Goal: Task Accomplishment & Management: Complete application form

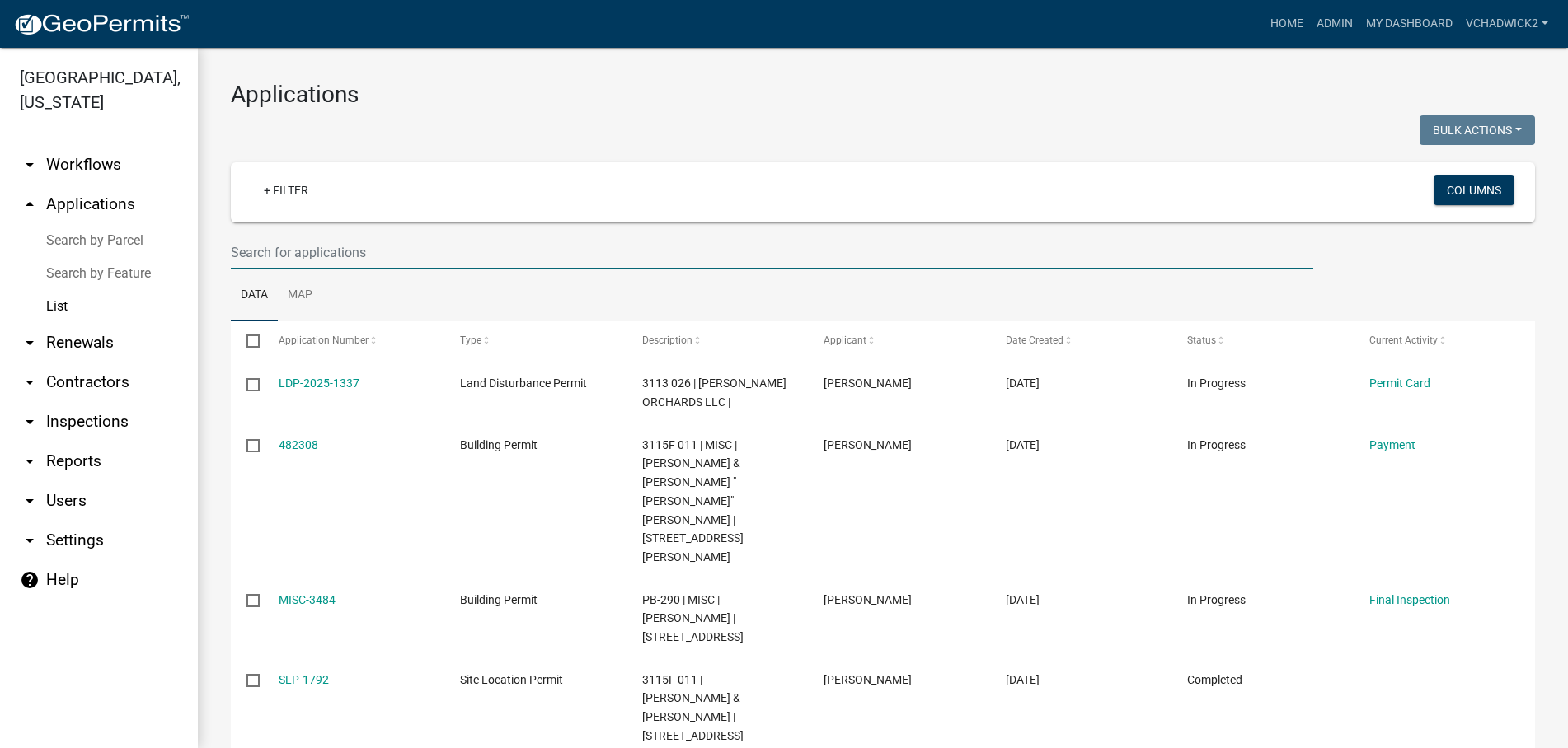
click at [263, 255] on input "text" at bounding box center [772, 252] width 1083 height 34
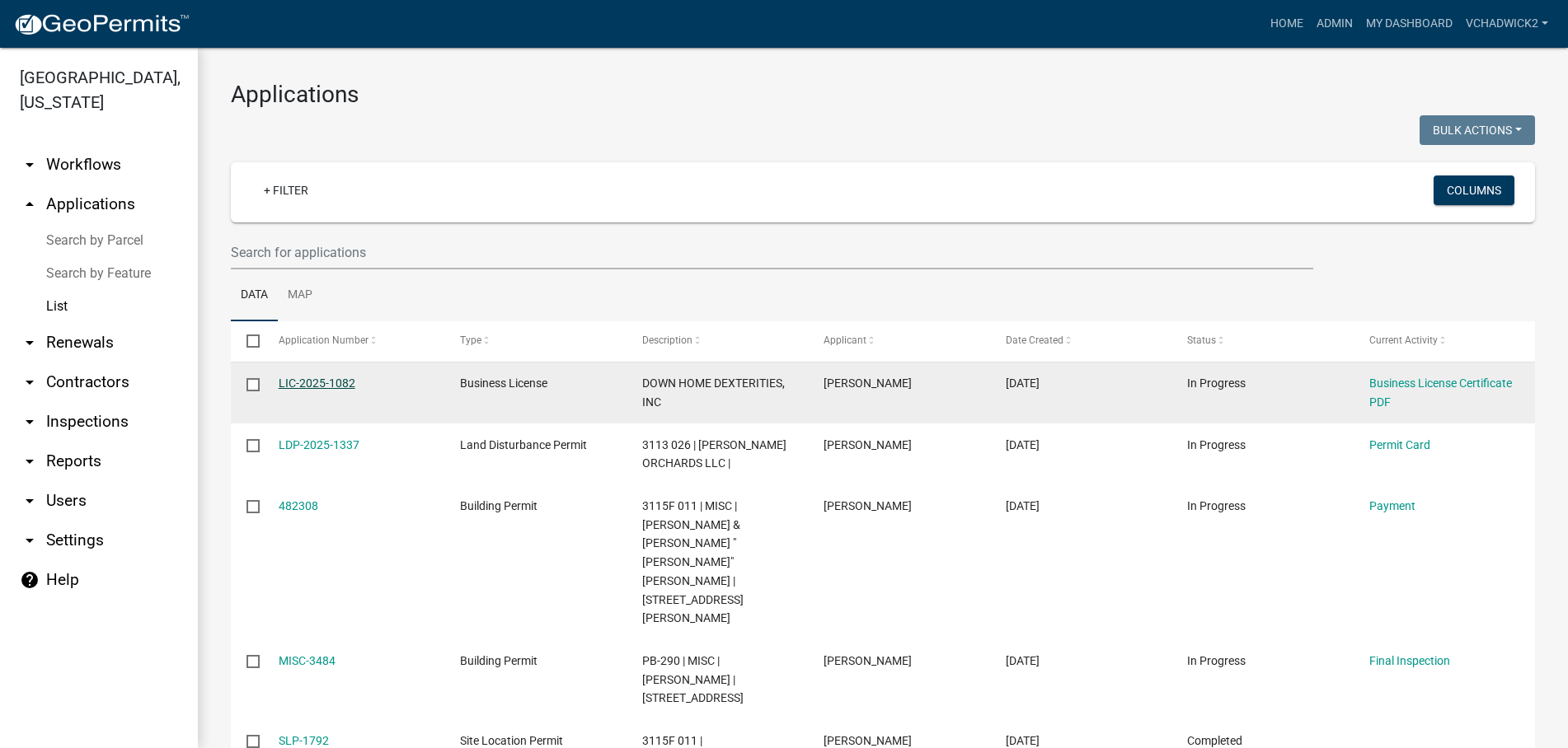
click at [321, 381] on link "LIC-2025-1082" at bounding box center [317, 383] width 77 height 13
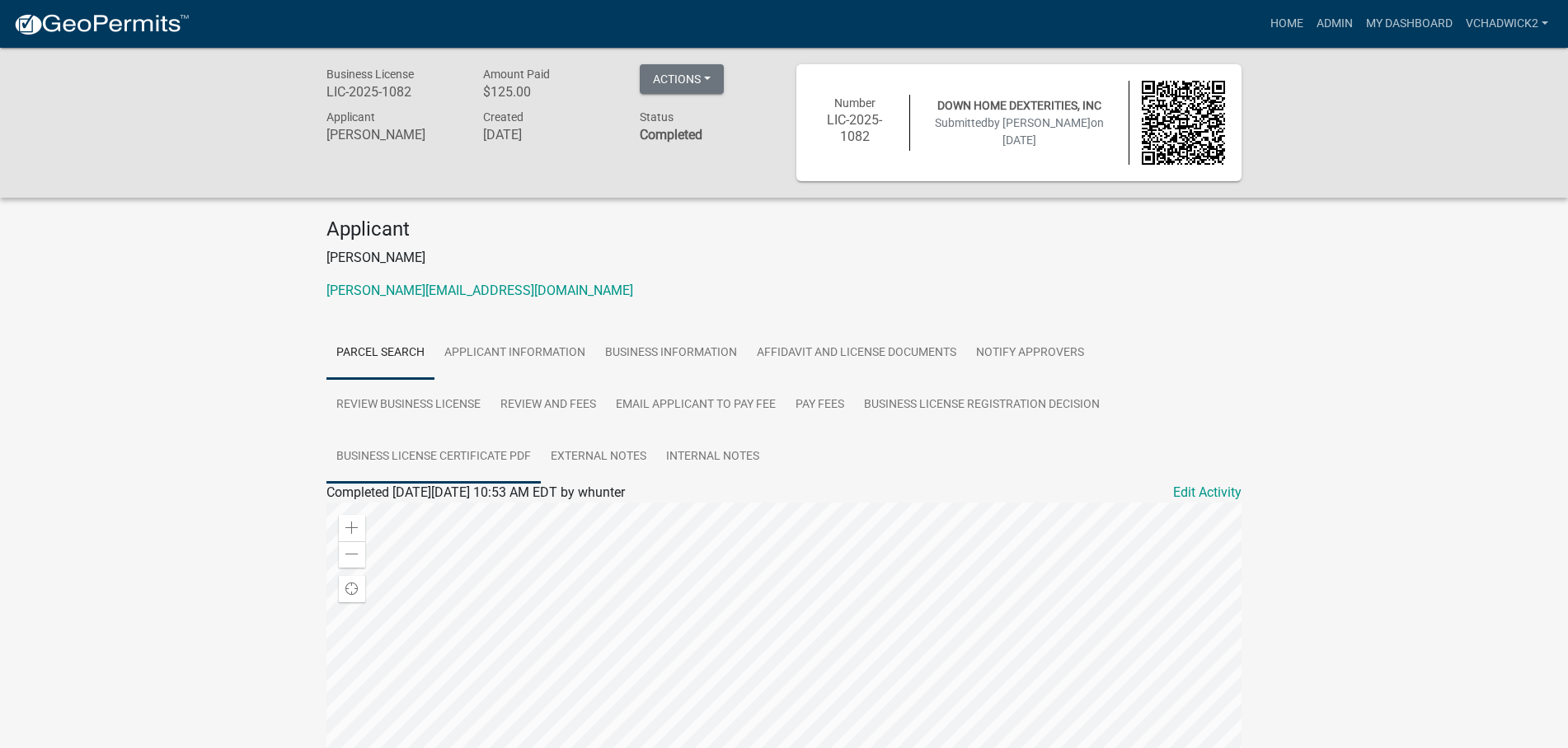
click at [376, 458] on link "Business License Certificate PDF" at bounding box center [433, 458] width 214 height 53
click at [367, 511] on link "Business License Certificate PDF" at bounding box center [421, 512] width 191 height 16
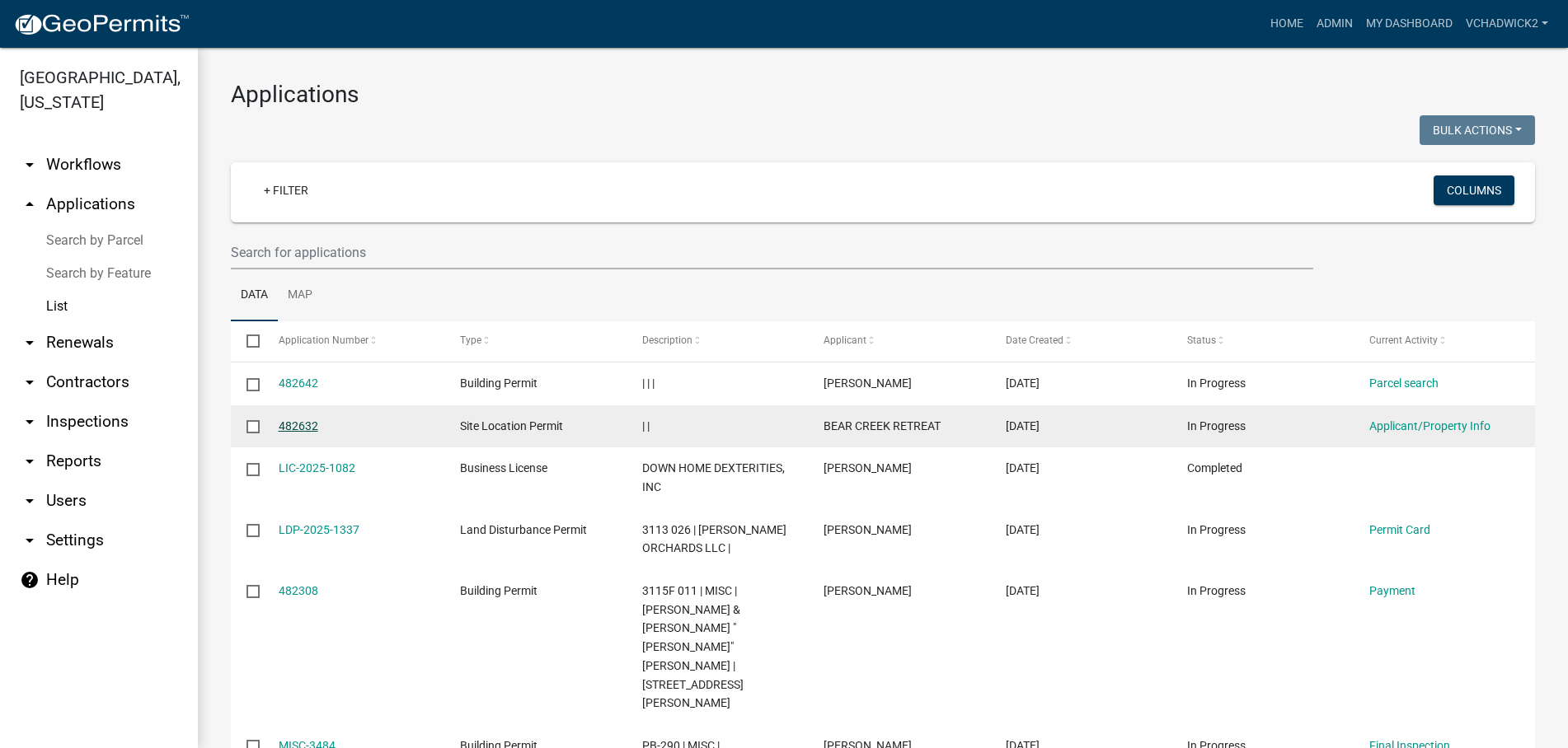
click at [299, 426] on link "482632" at bounding box center [298, 426] width 39 height 13
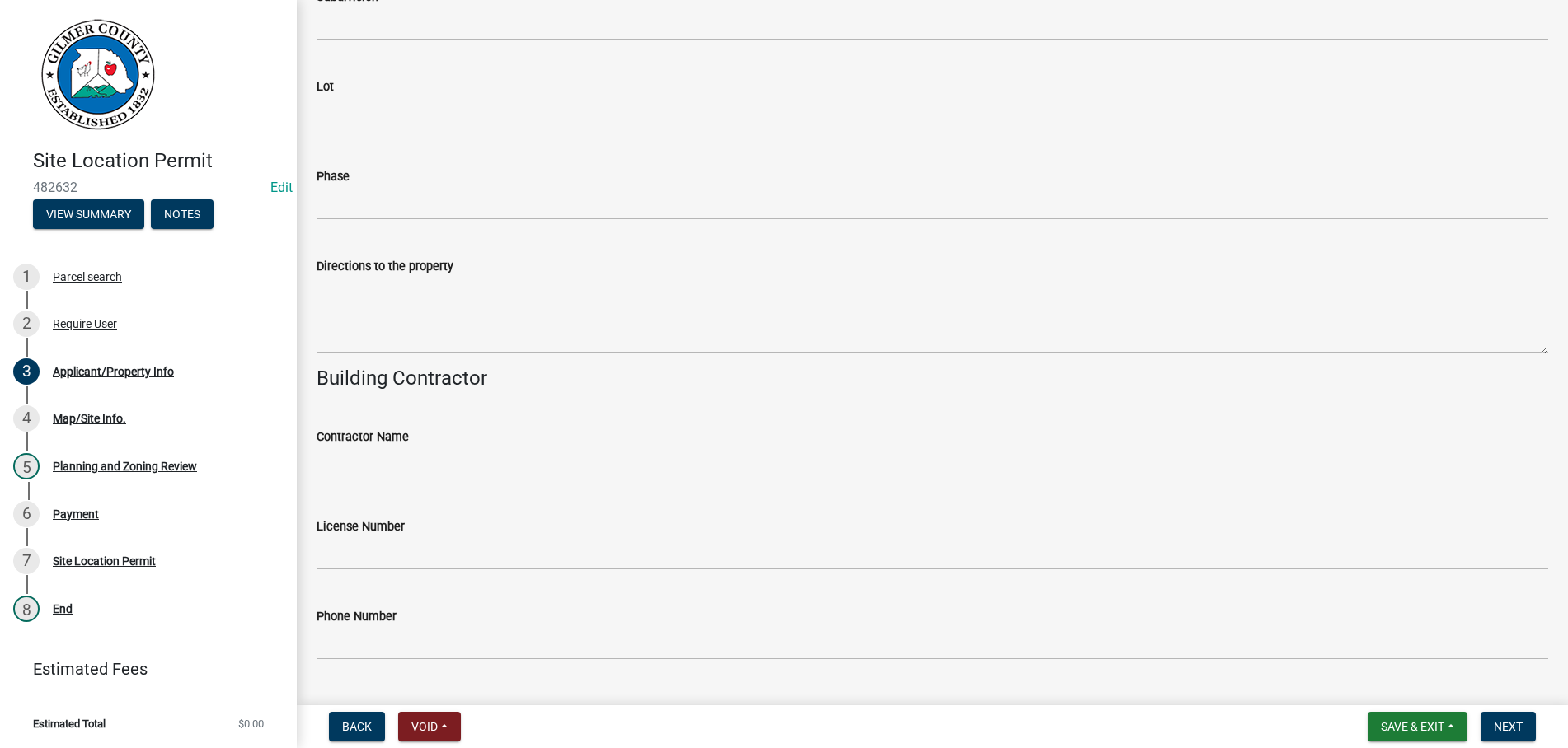
scroll to position [1525, 0]
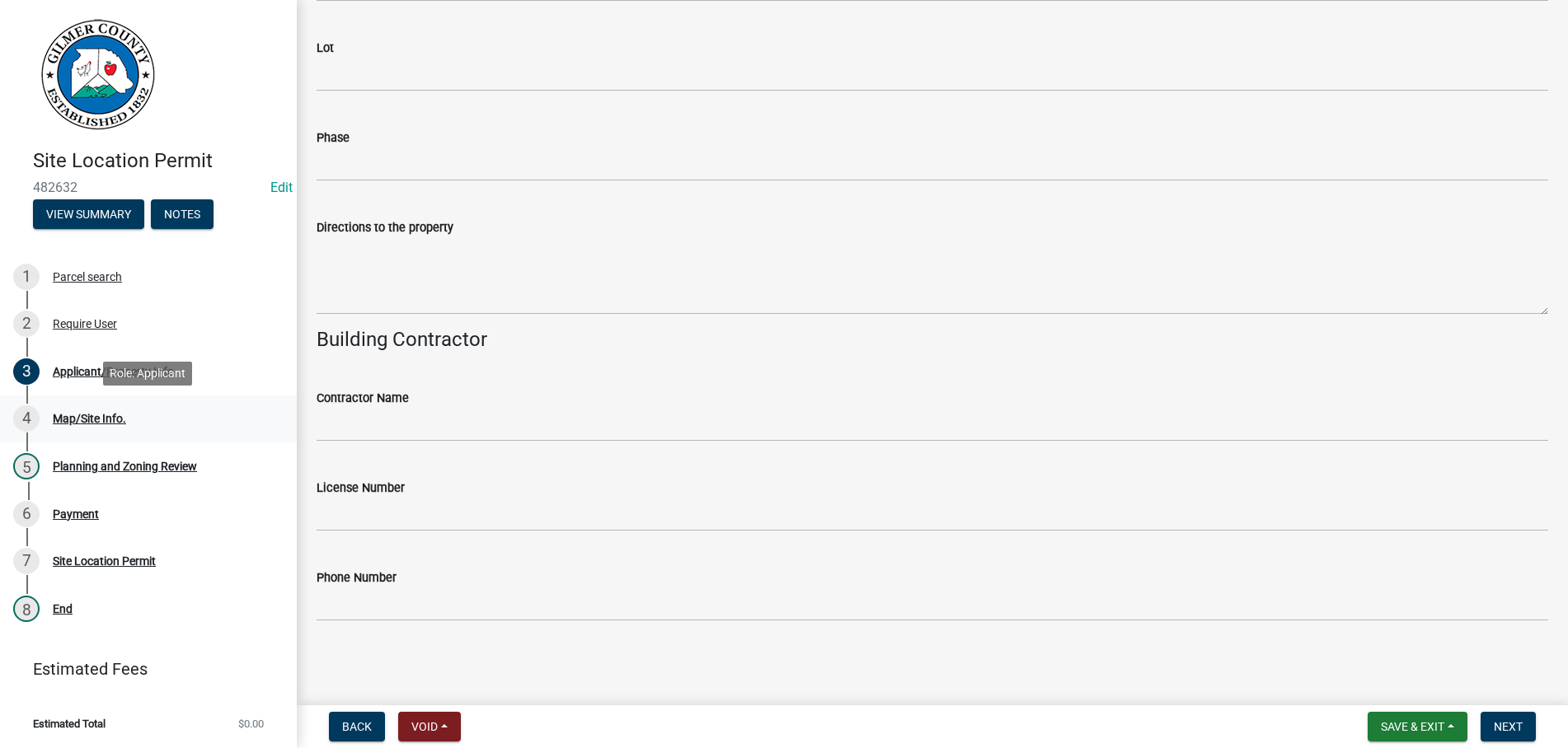
click at [84, 404] on link "4 Map/Site Info." at bounding box center [148, 419] width 297 height 48
click at [82, 416] on div "Map/Site Info." at bounding box center [90, 418] width 73 height 12
click at [1502, 718] on button "Next" at bounding box center [1508, 727] width 55 height 29
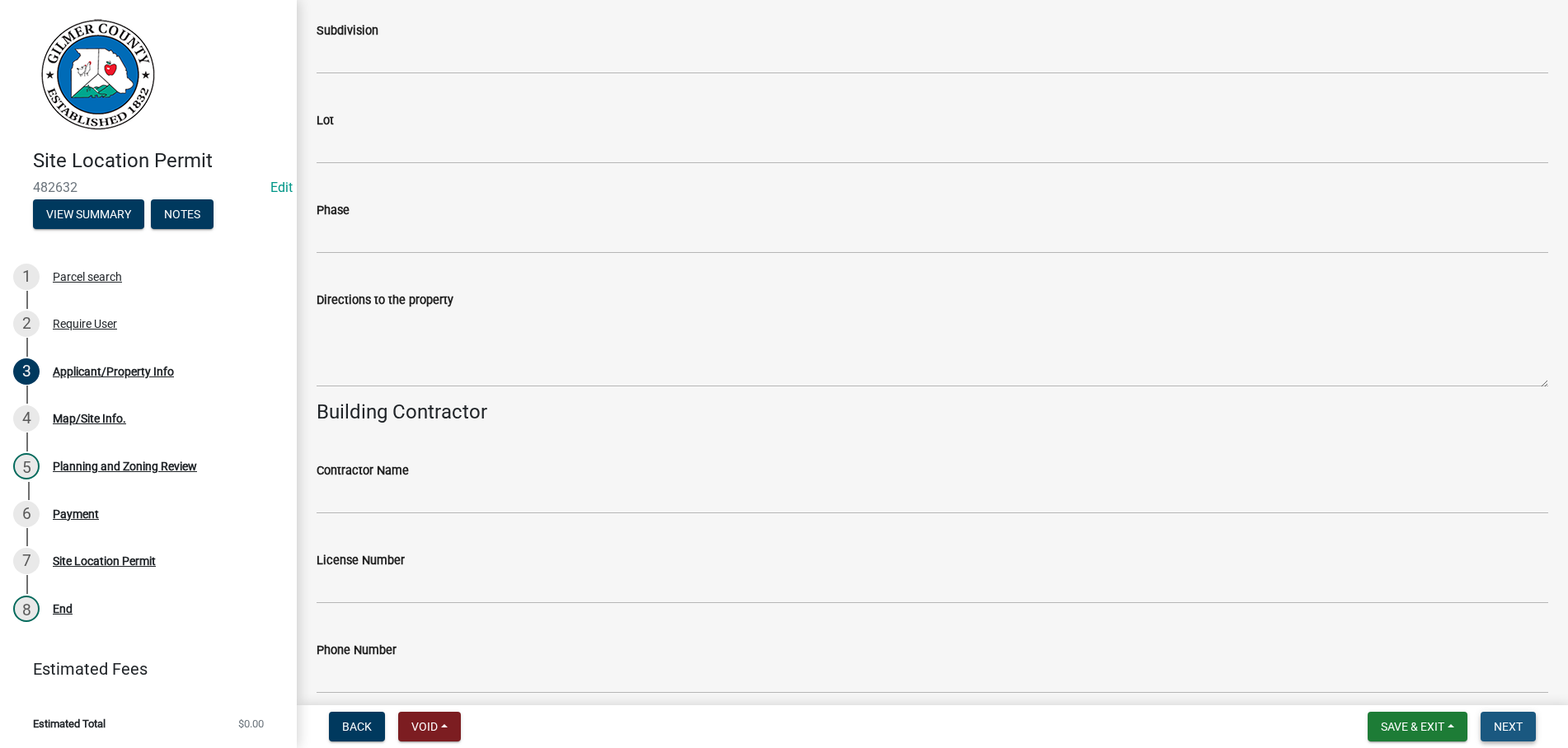
scroll to position [1598, 0]
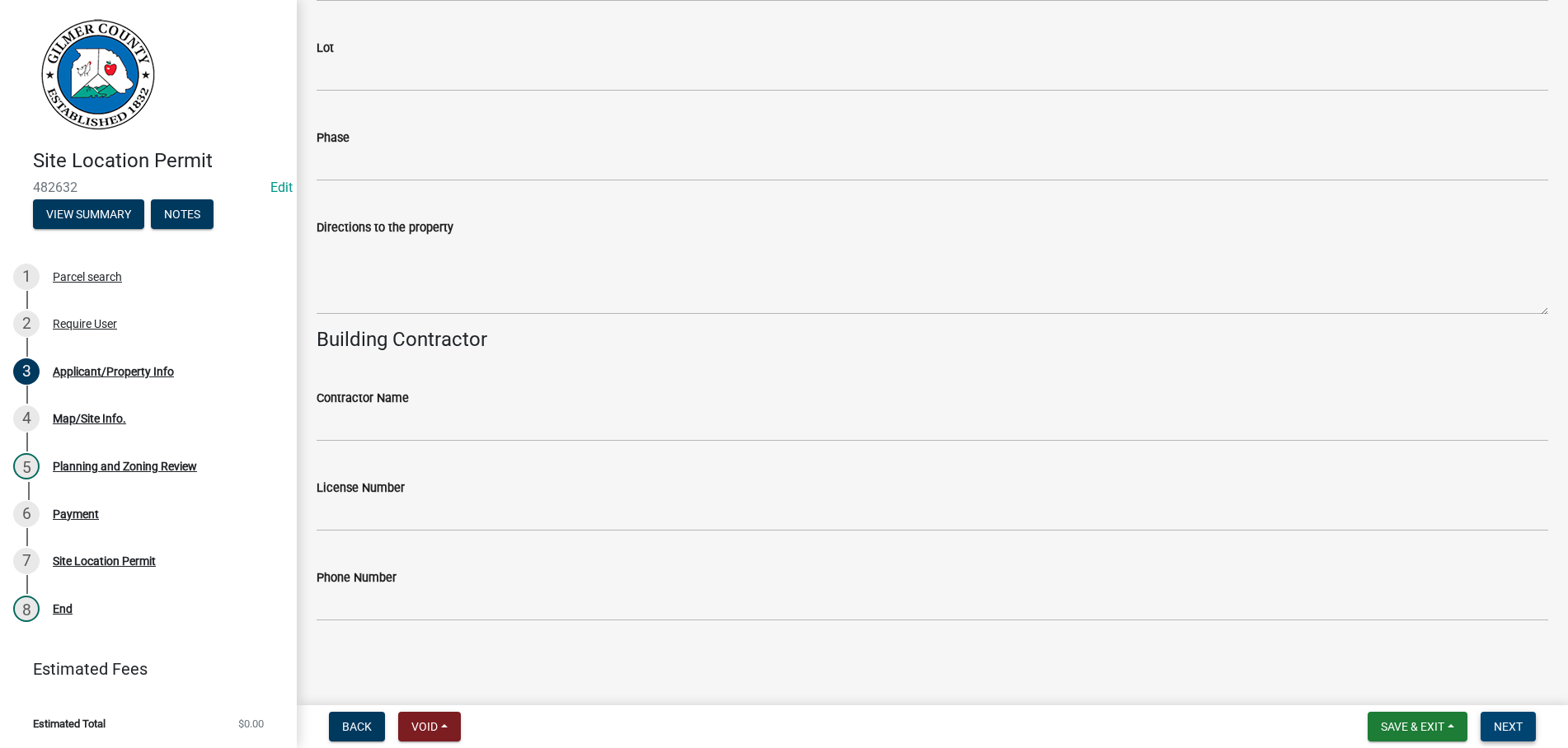
click at [1504, 719] on button "Next" at bounding box center [1508, 727] width 55 height 29
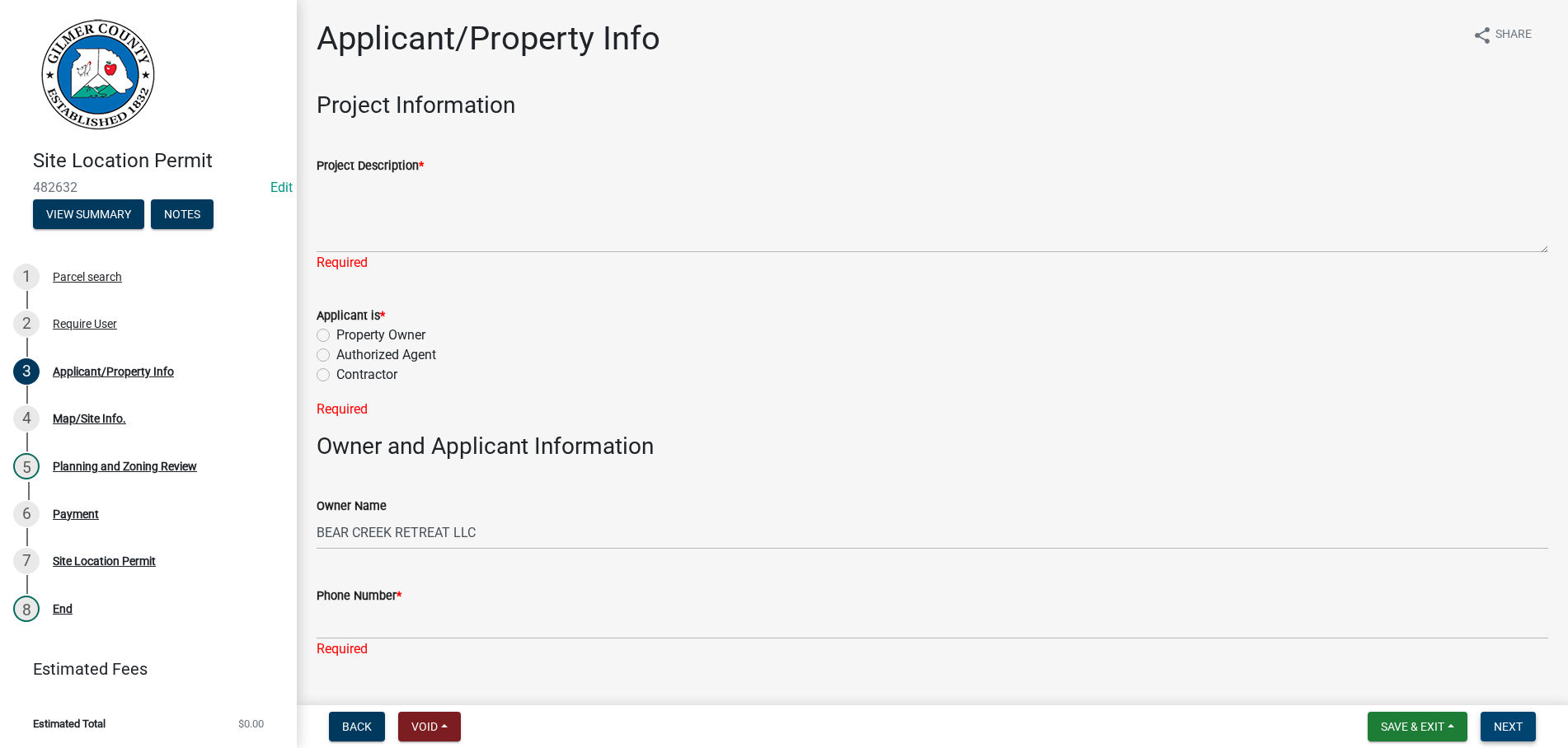
scroll to position [0, 0]
click at [1372, 719] on button "Save & Exit" at bounding box center [1417, 727] width 100 height 29
click at [1383, 688] on button "Save & Exit" at bounding box center [1401, 683] width 132 height 39
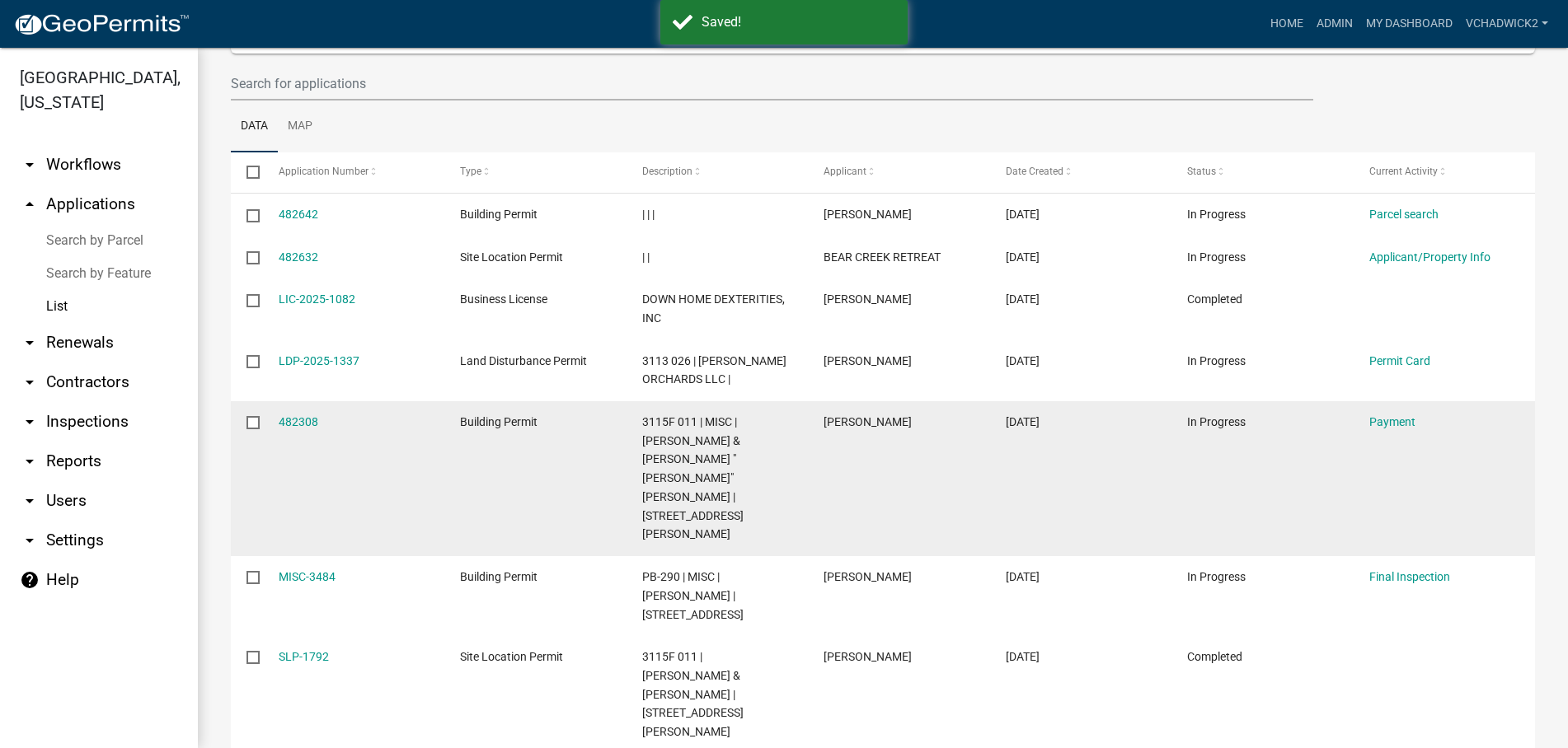
scroll to position [188, 0]
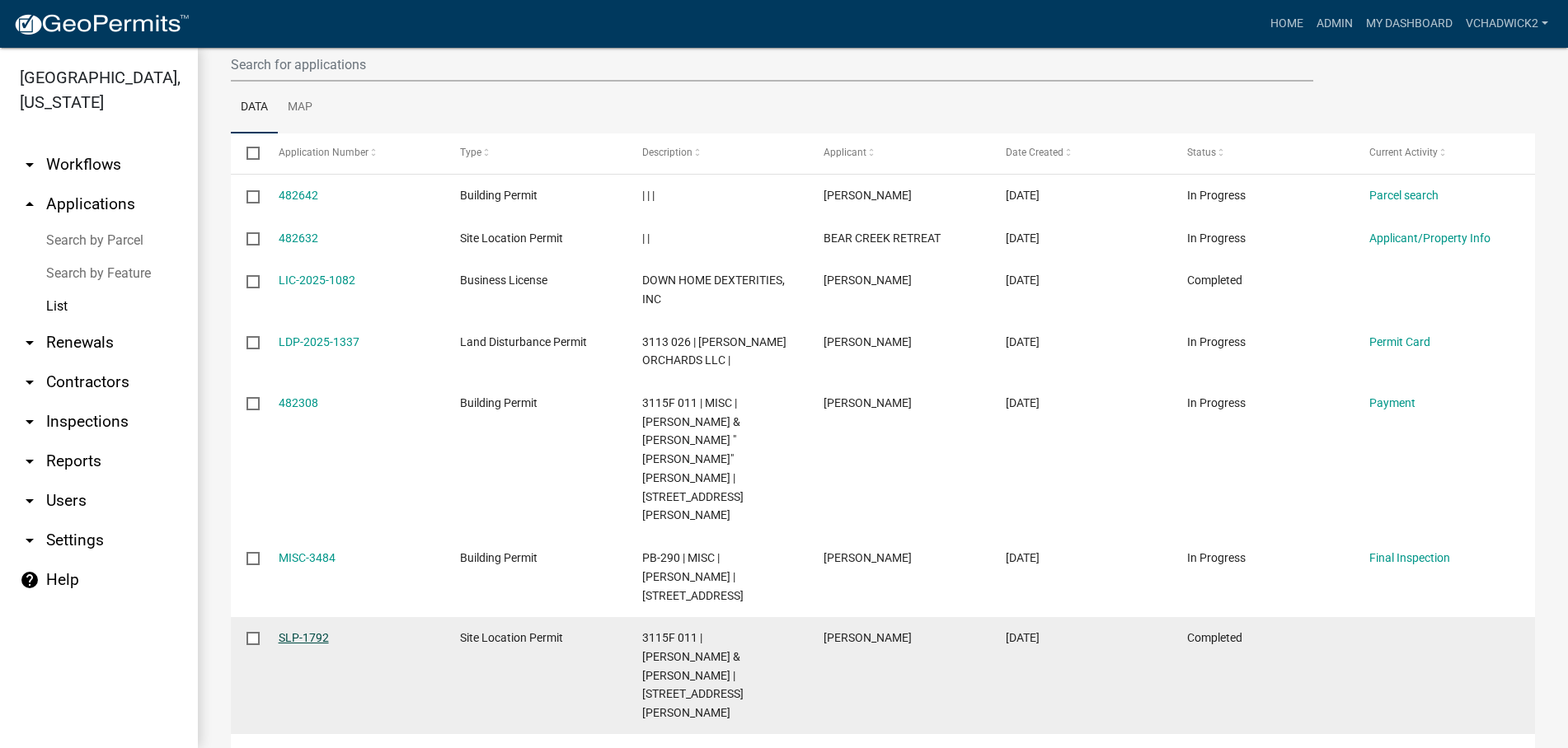
click at [298, 631] on link "SLP-1792" at bounding box center [303, 637] width 50 height 13
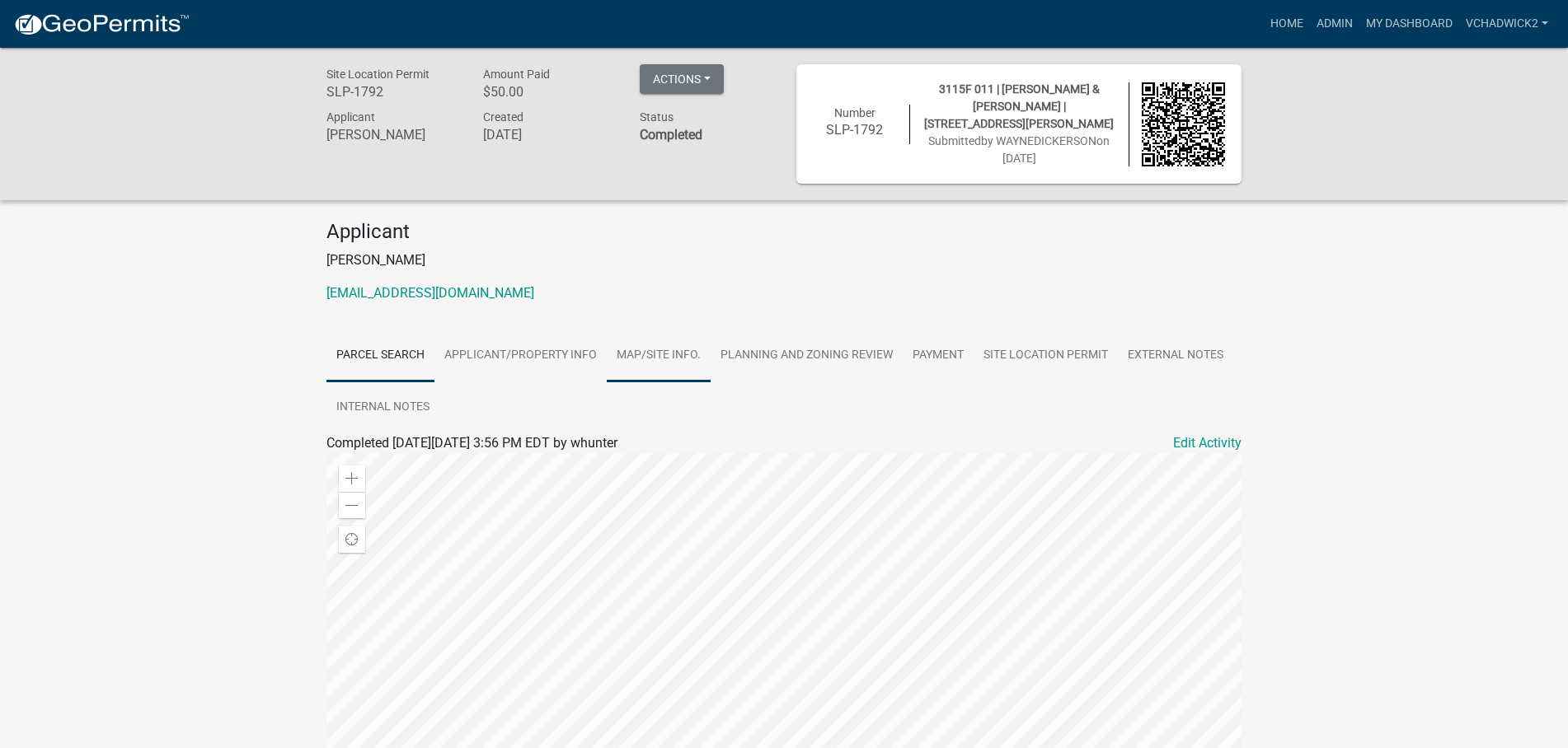
click at [689, 348] on link "Map/Site Info." at bounding box center [658, 356] width 103 height 53
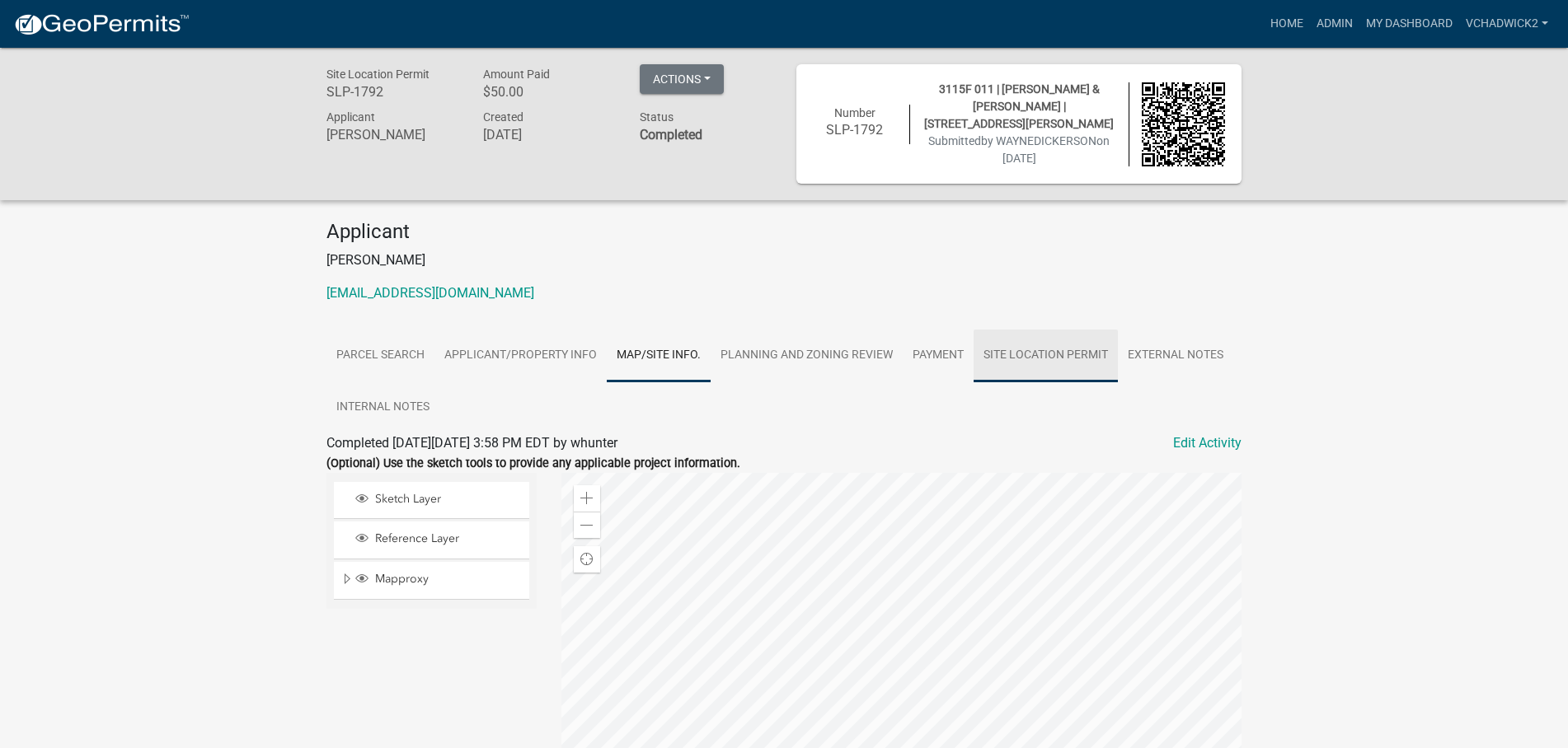
click at [1054, 344] on link "Site Location Permit" at bounding box center [1046, 356] width 145 height 53
click at [394, 458] on link "Site Location Permit" at bounding box center [385, 462] width 118 height 16
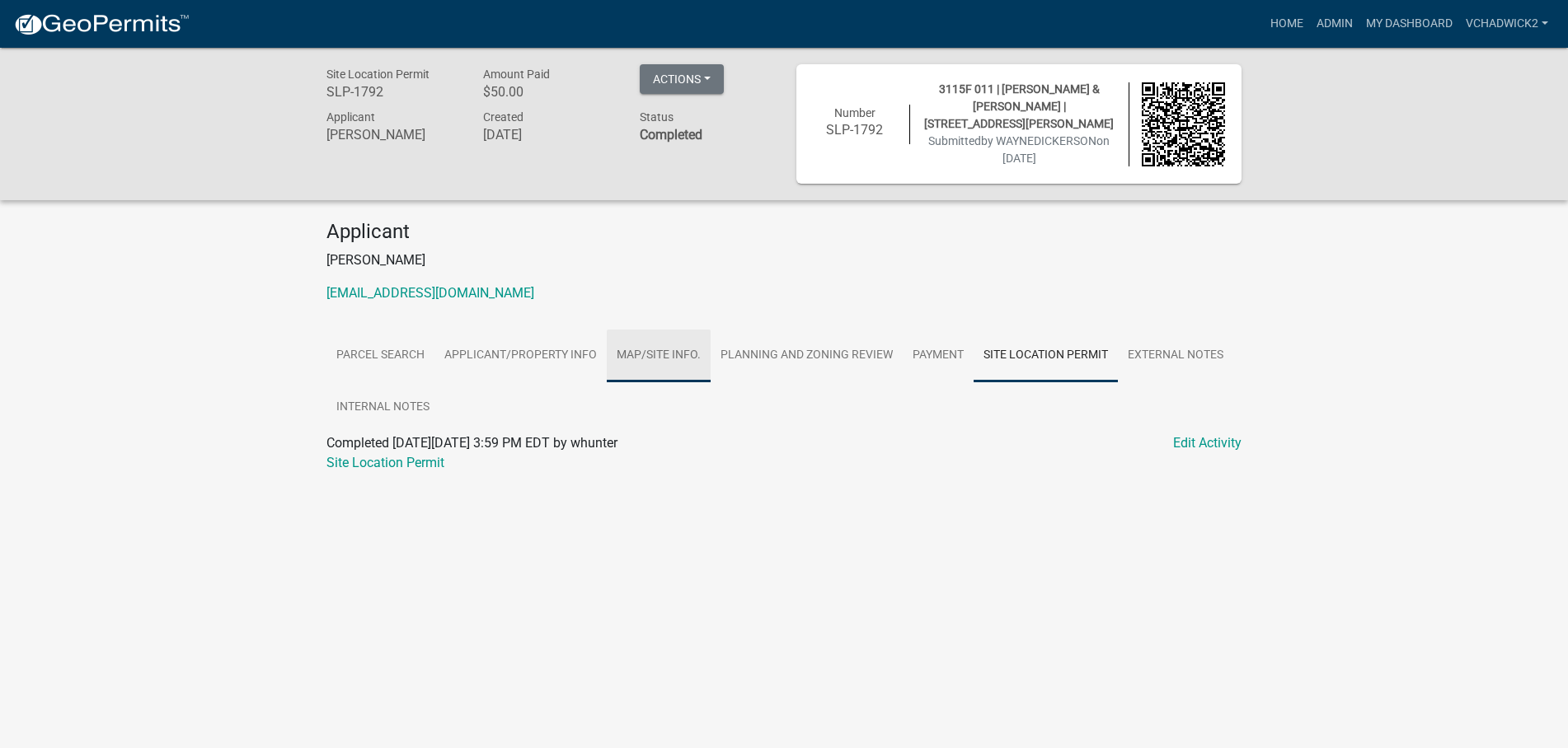
click at [648, 352] on link "Map/Site Info." at bounding box center [658, 356] width 103 height 53
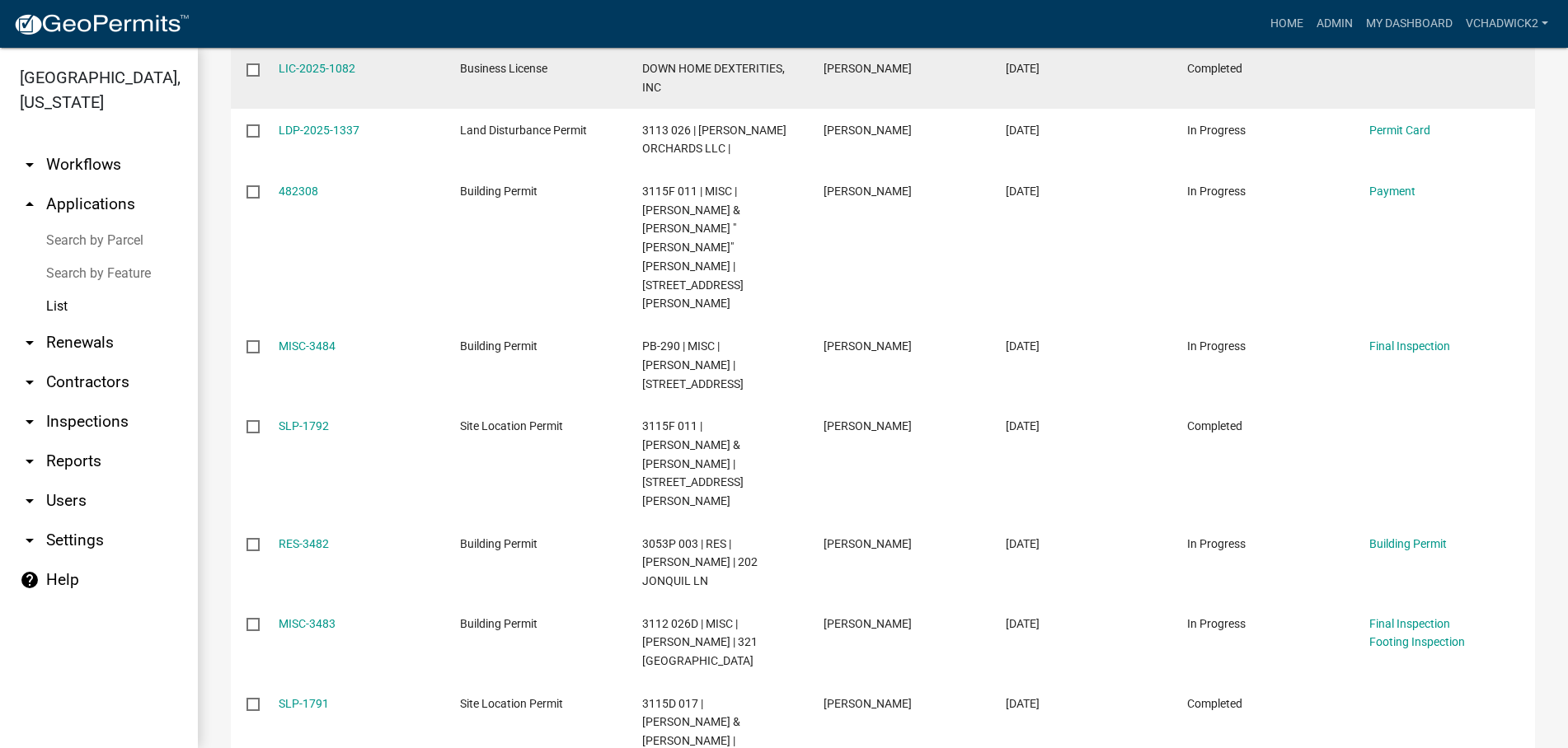
scroll to position [433, 0]
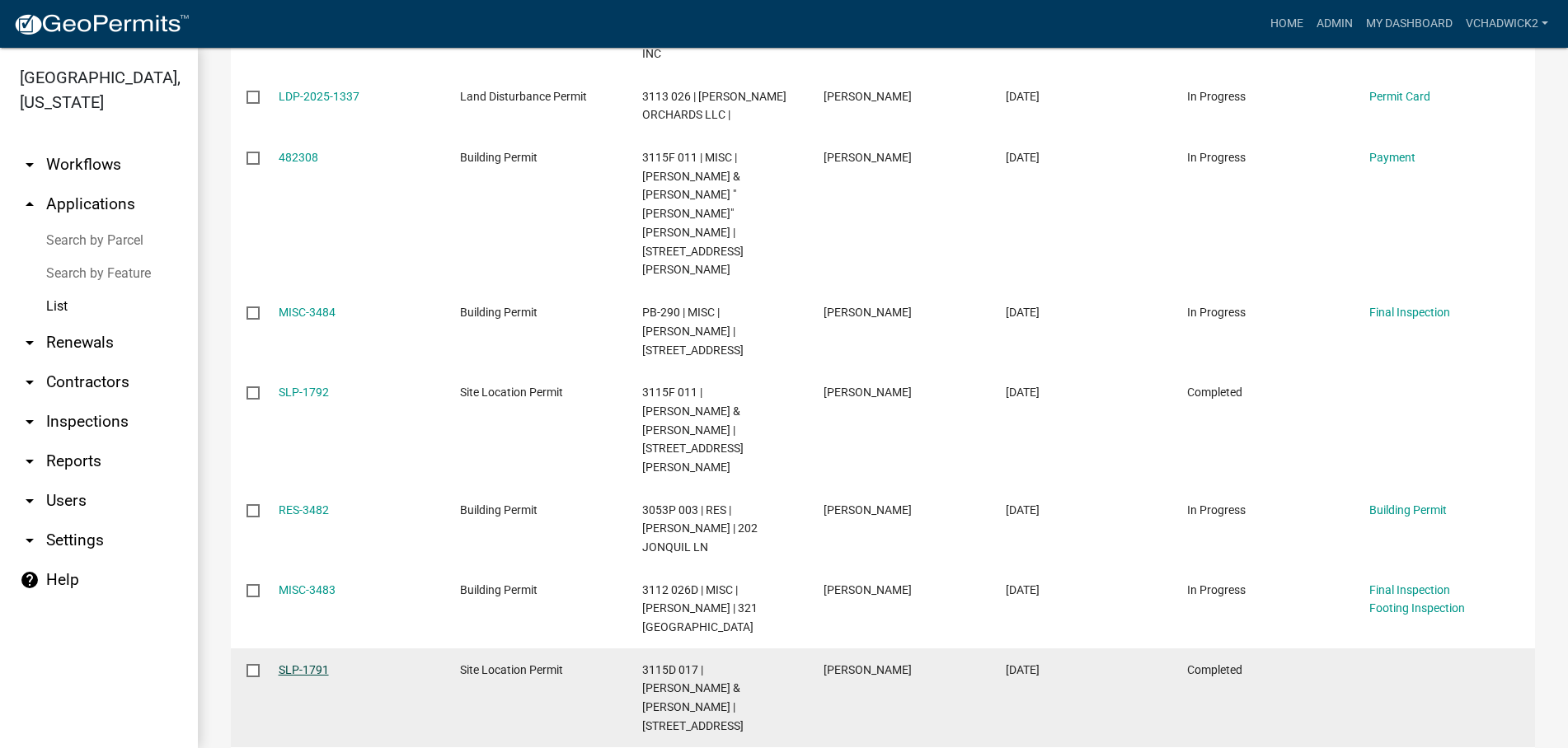
click at [297, 664] on link "SLP-1791" at bounding box center [303, 670] width 50 height 13
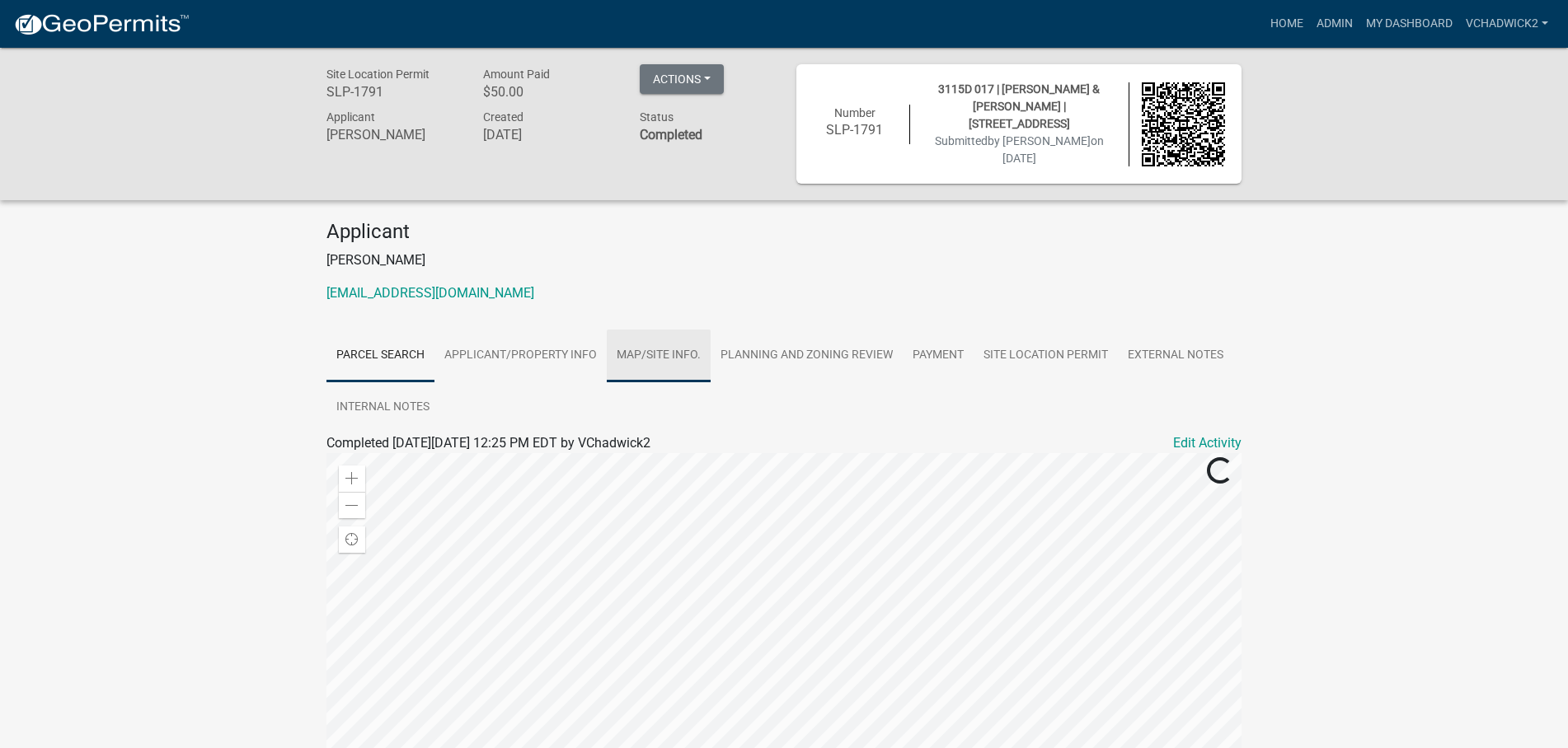
click at [648, 351] on link "Map/Site Info." at bounding box center [658, 356] width 103 height 53
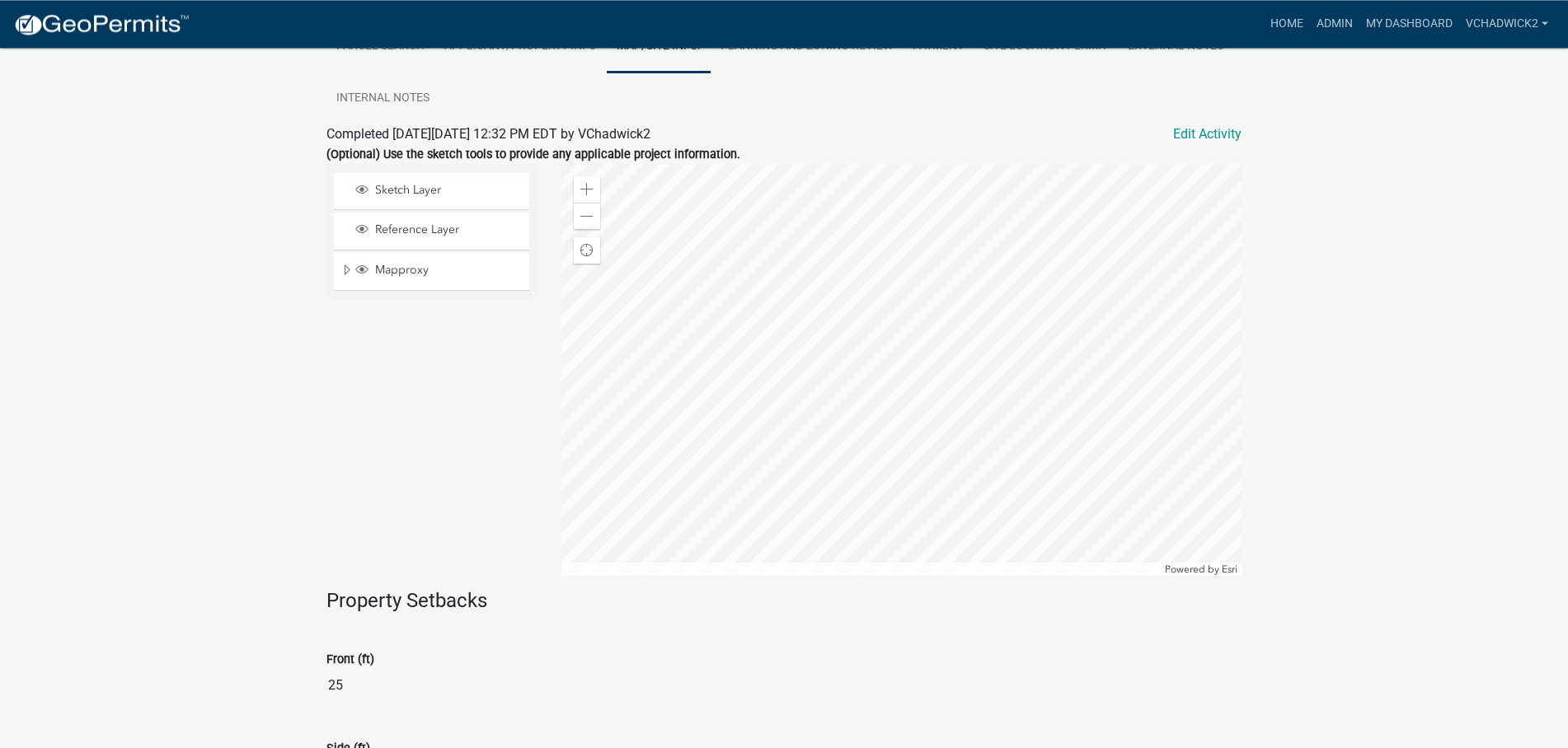
scroll to position [38, 0]
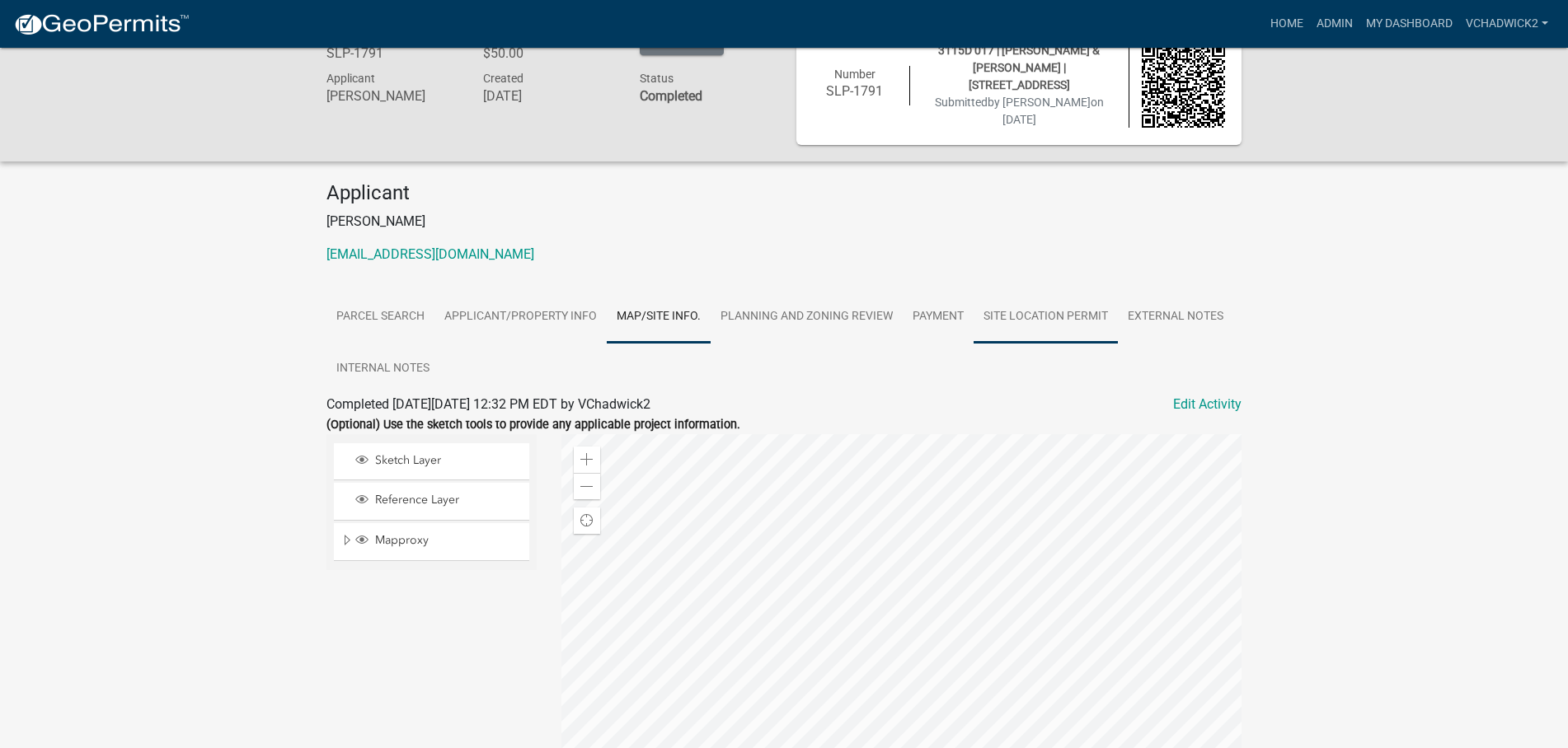
click at [1033, 306] on link "Site Location Permit" at bounding box center [1046, 318] width 145 height 53
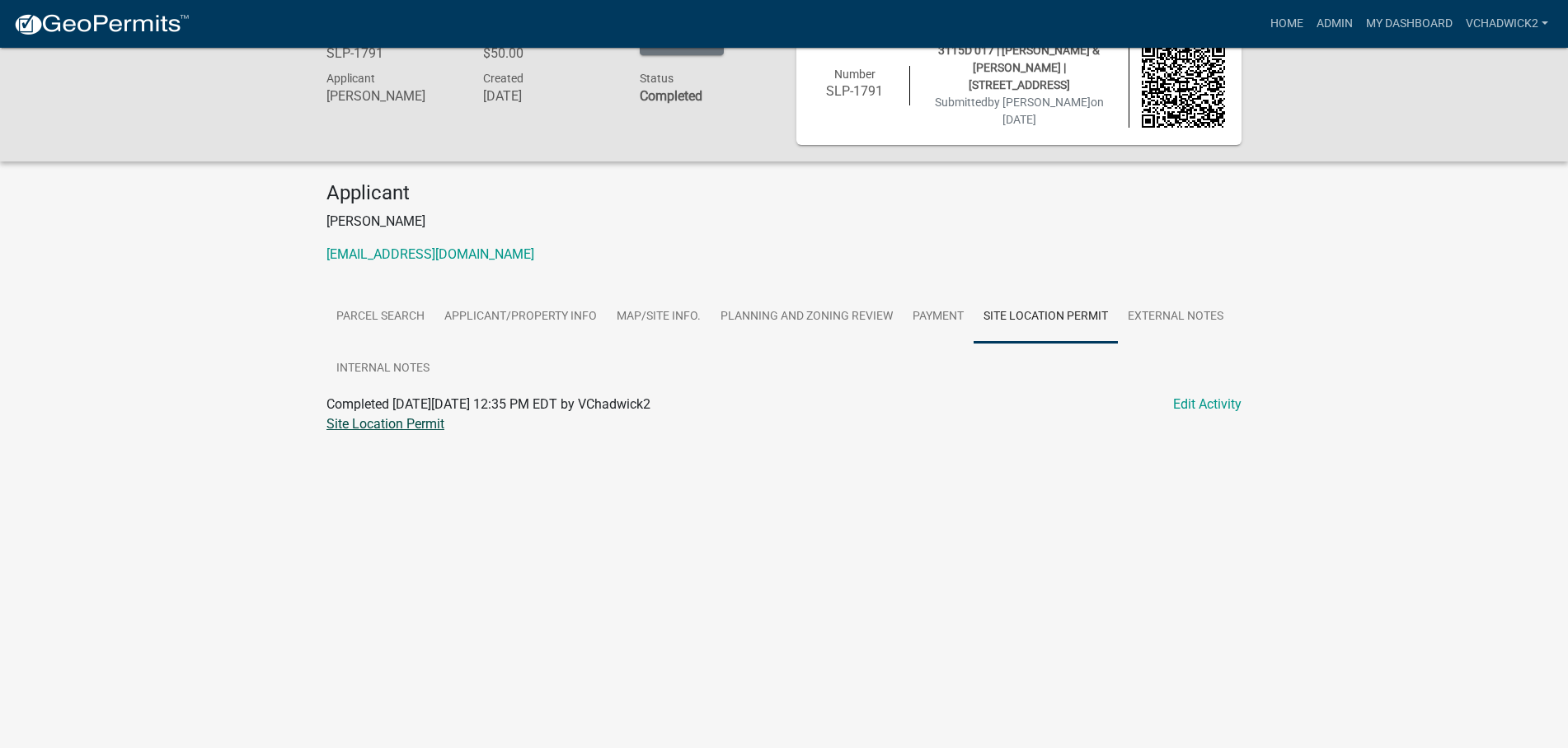
click at [391, 417] on link "Site Location Permit" at bounding box center [385, 424] width 118 height 16
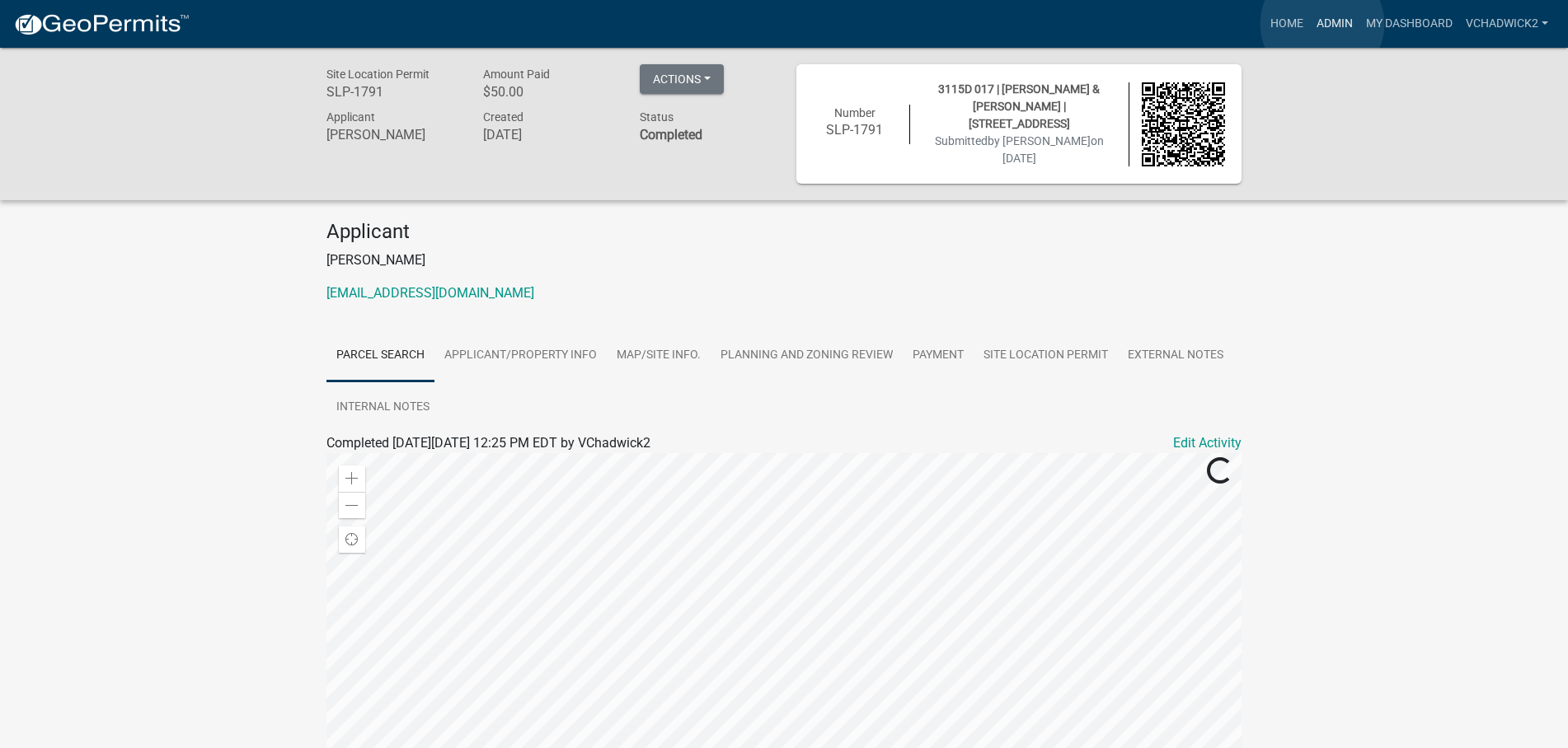
click at [1323, 24] on link "Admin" at bounding box center [1334, 24] width 49 height 31
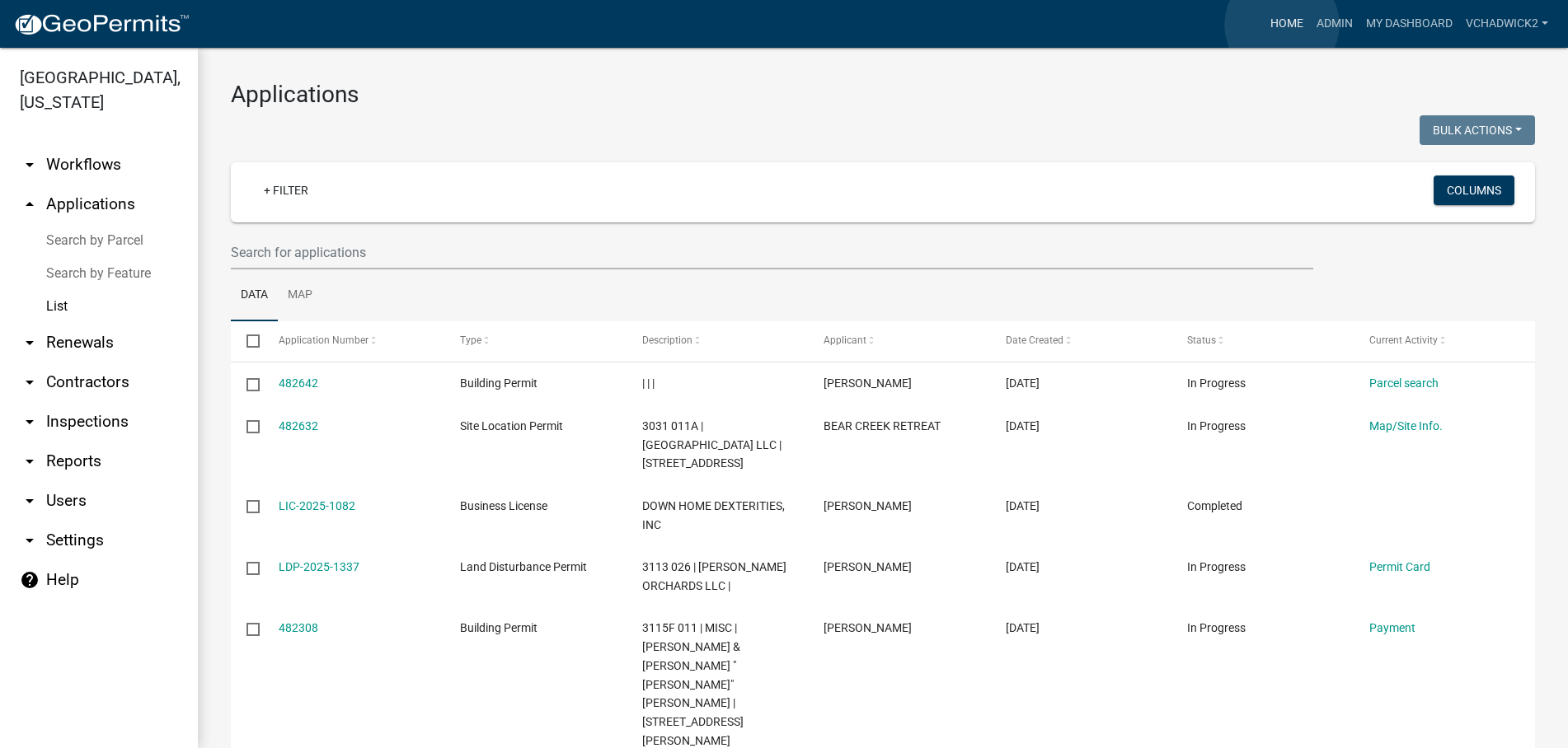
click at [1282, 25] on link "Home" at bounding box center [1287, 24] width 46 height 31
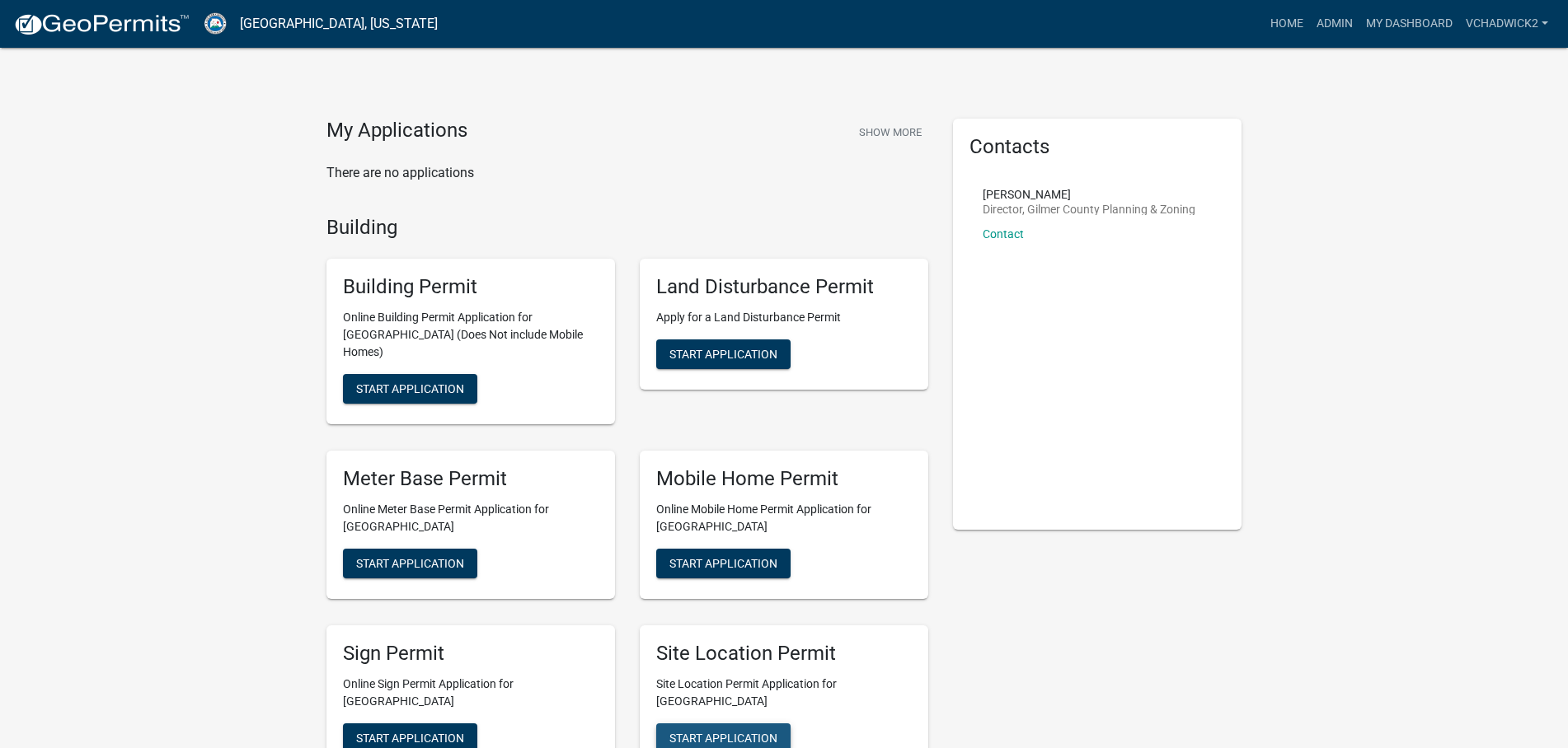
click at [724, 731] on span "Start Application" at bounding box center [724, 737] width 108 height 13
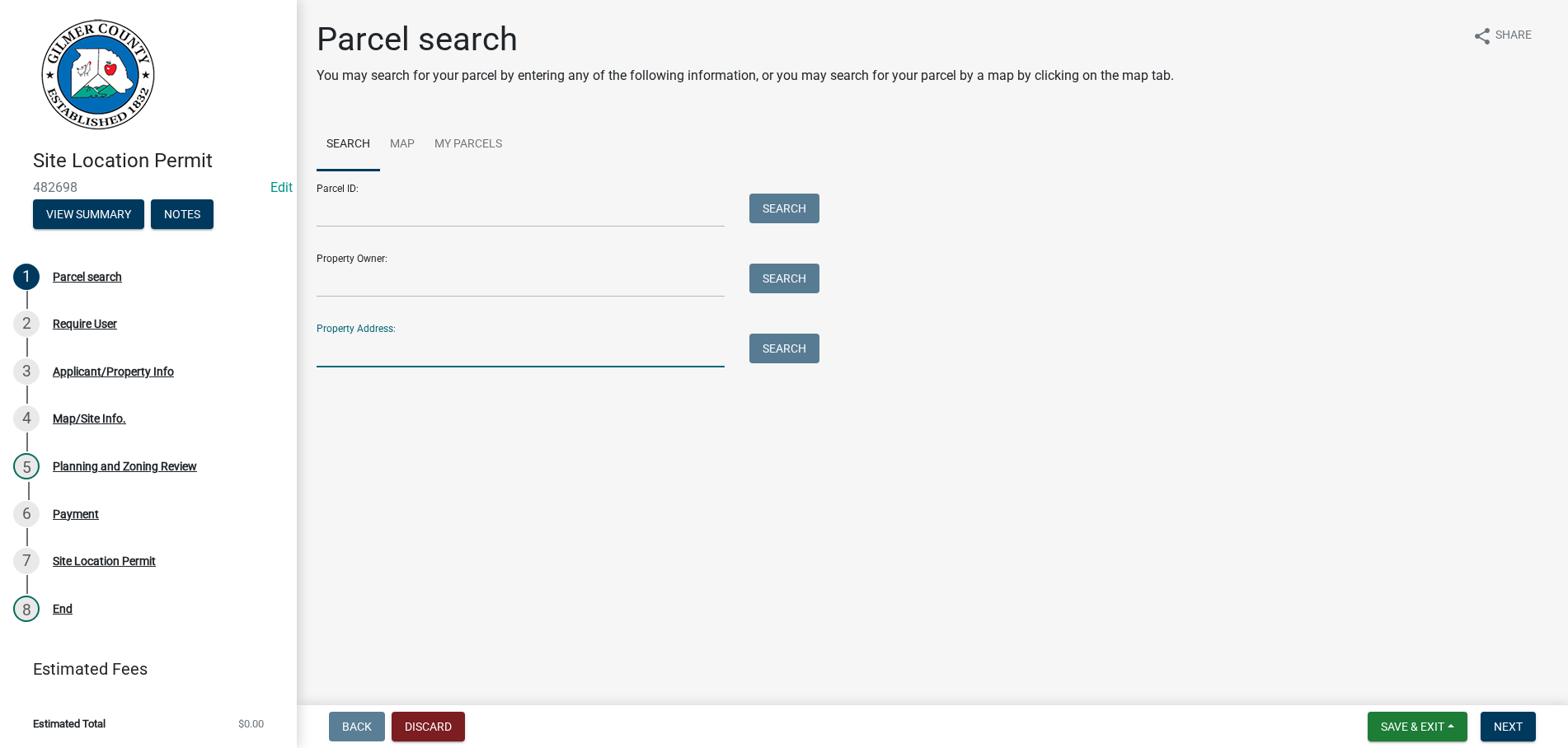
click at [348, 347] on input "Property Address:" at bounding box center [521, 351] width 408 height 34
type input "580 PLEASANT"
click at [766, 341] on button "Search" at bounding box center [784, 349] width 71 height 29
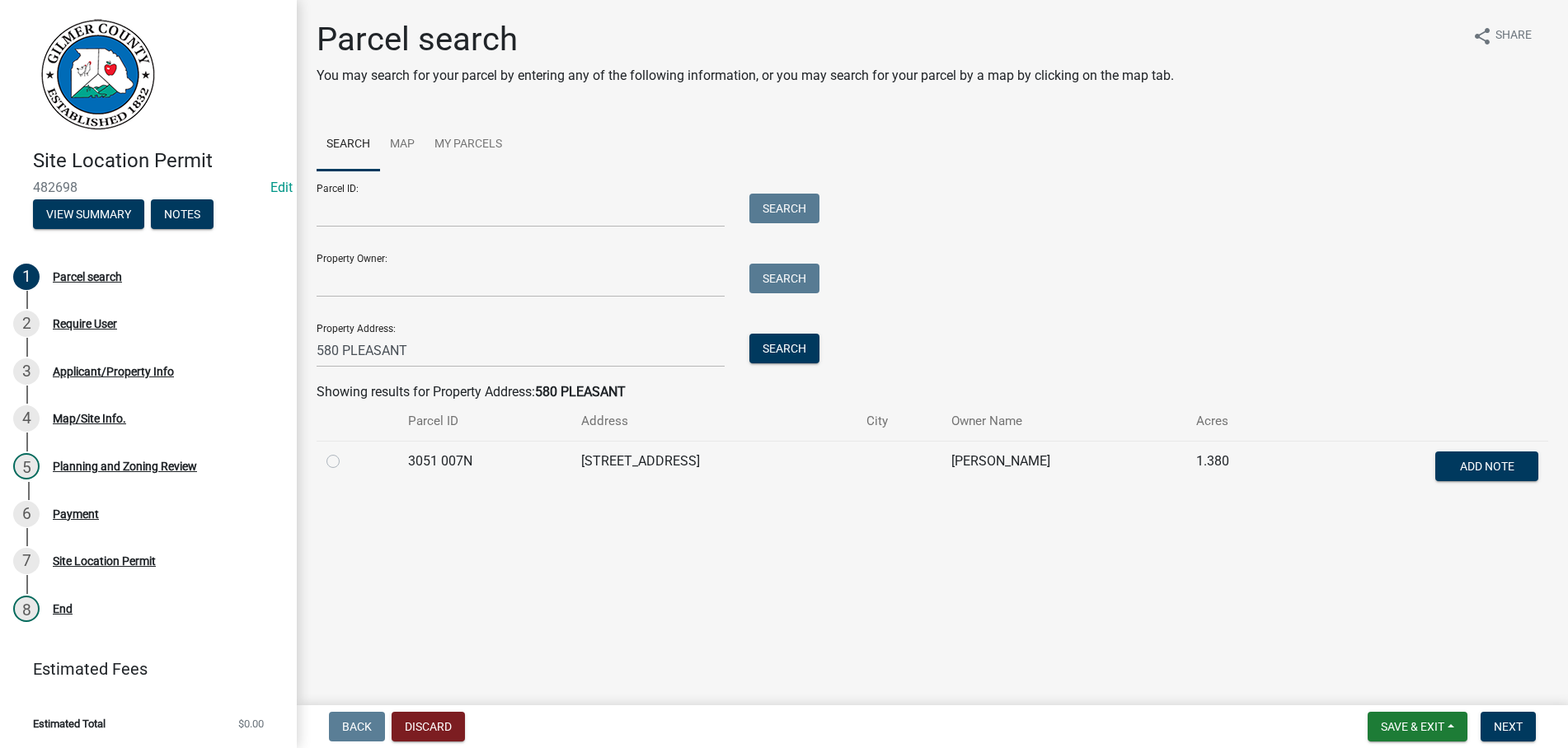
click at [346, 451] on label at bounding box center [346, 451] width 0 height 0
click at [346, 461] on 007N "radio" at bounding box center [352, 457] width 11 height 11
radio 007N "true"
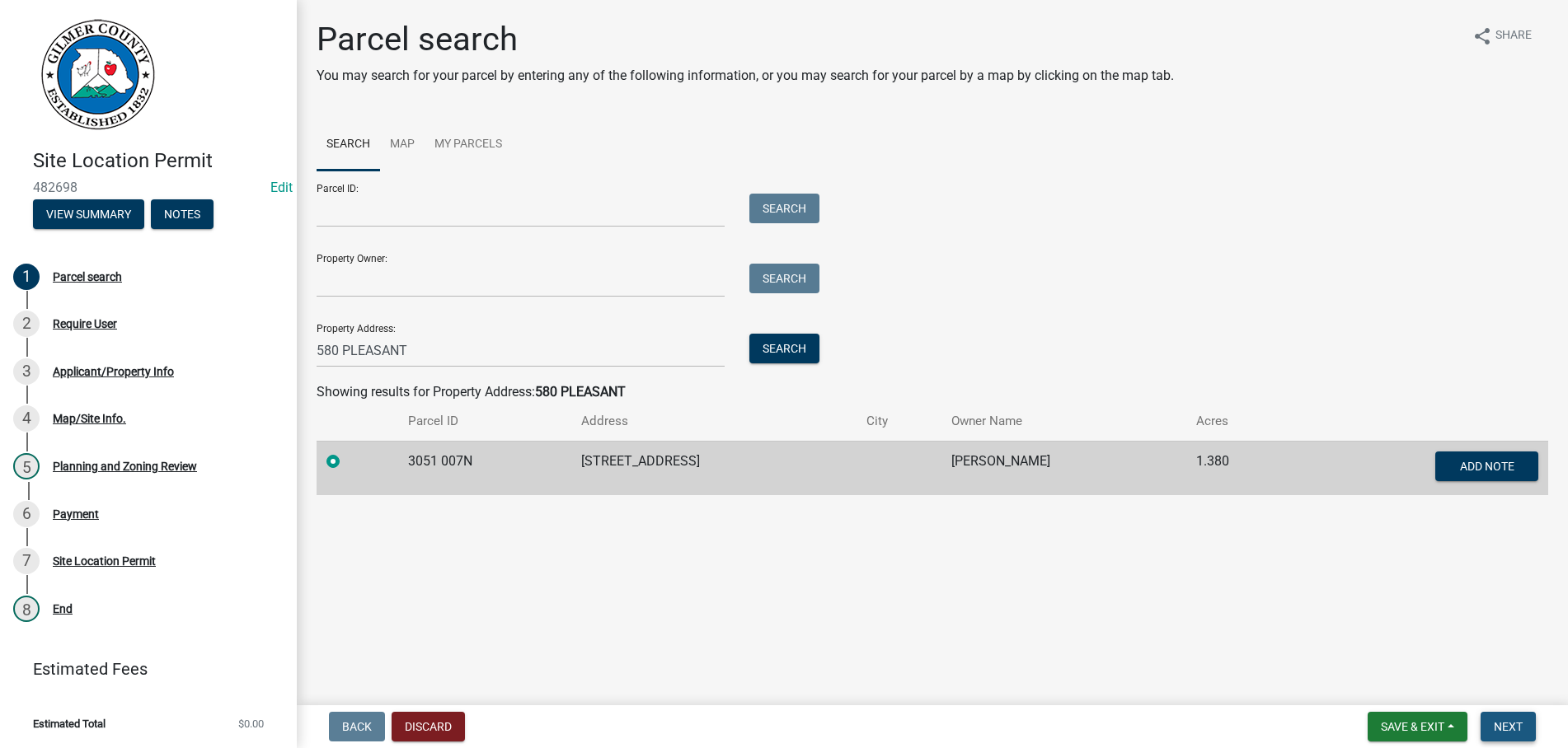
click at [1501, 723] on span "Next" at bounding box center [1508, 727] width 29 height 13
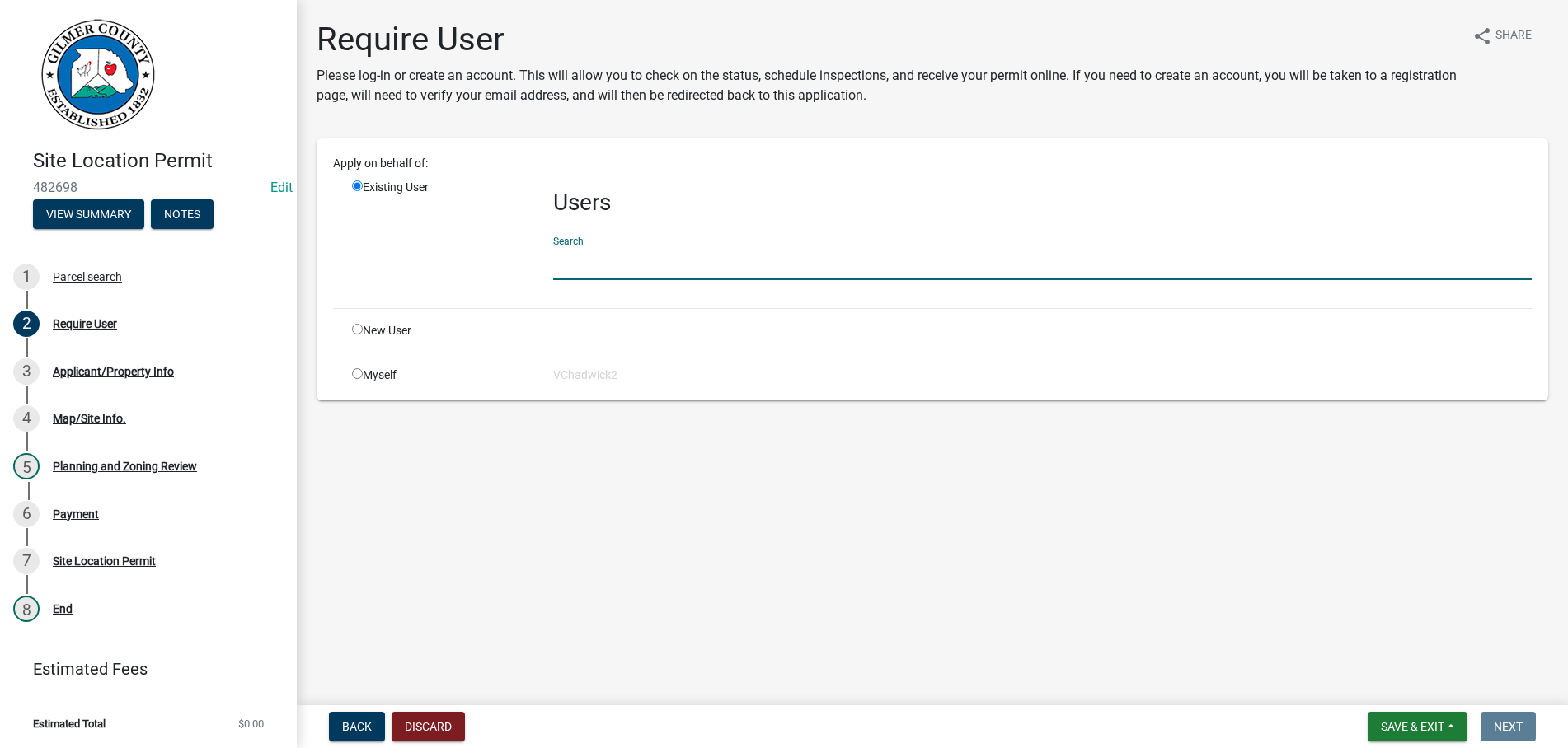
click at [591, 259] on input "text" at bounding box center [1042, 263] width 978 height 34
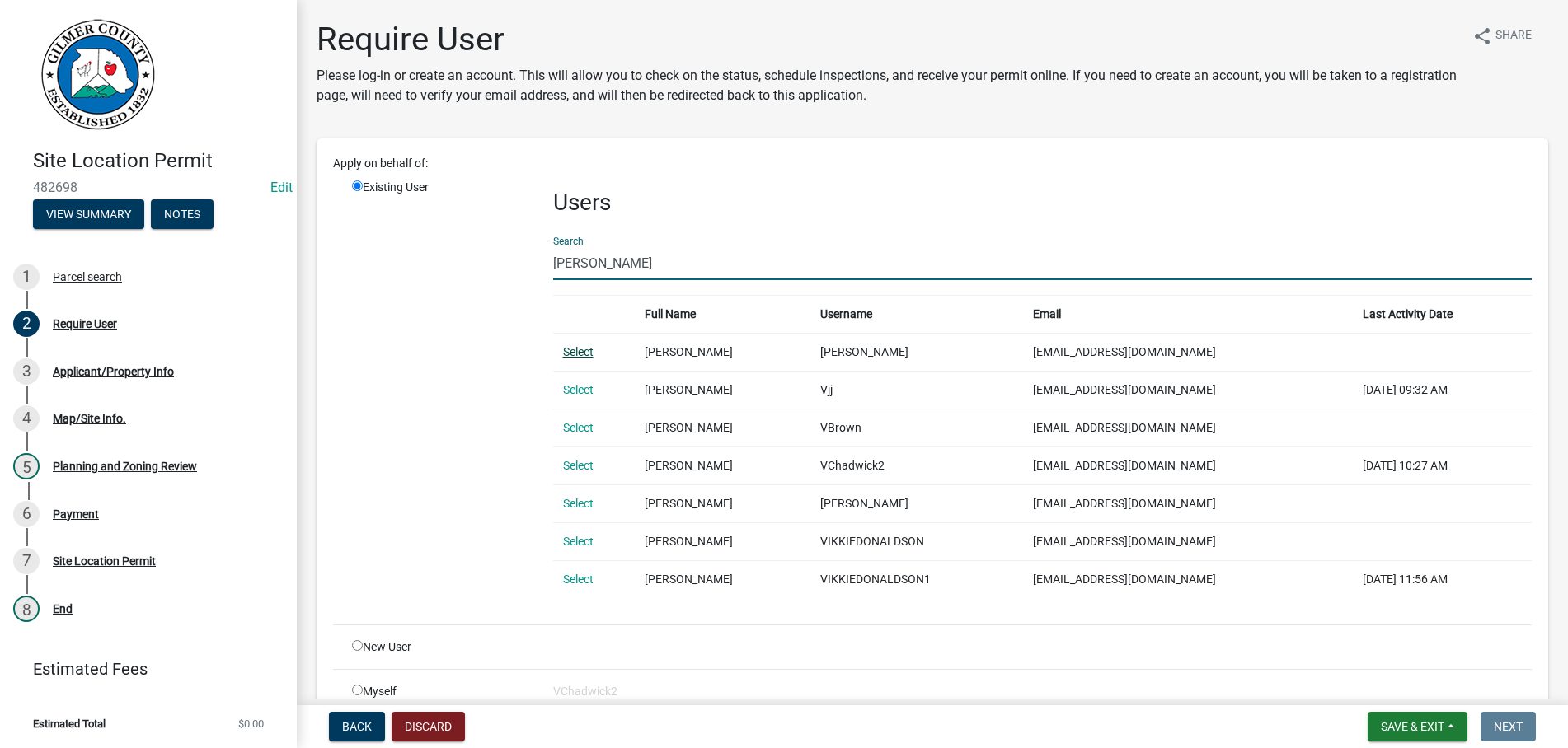
type input "vikki"
click at [583, 345] on link "Select" at bounding box center [578, 352] width 30 height 13
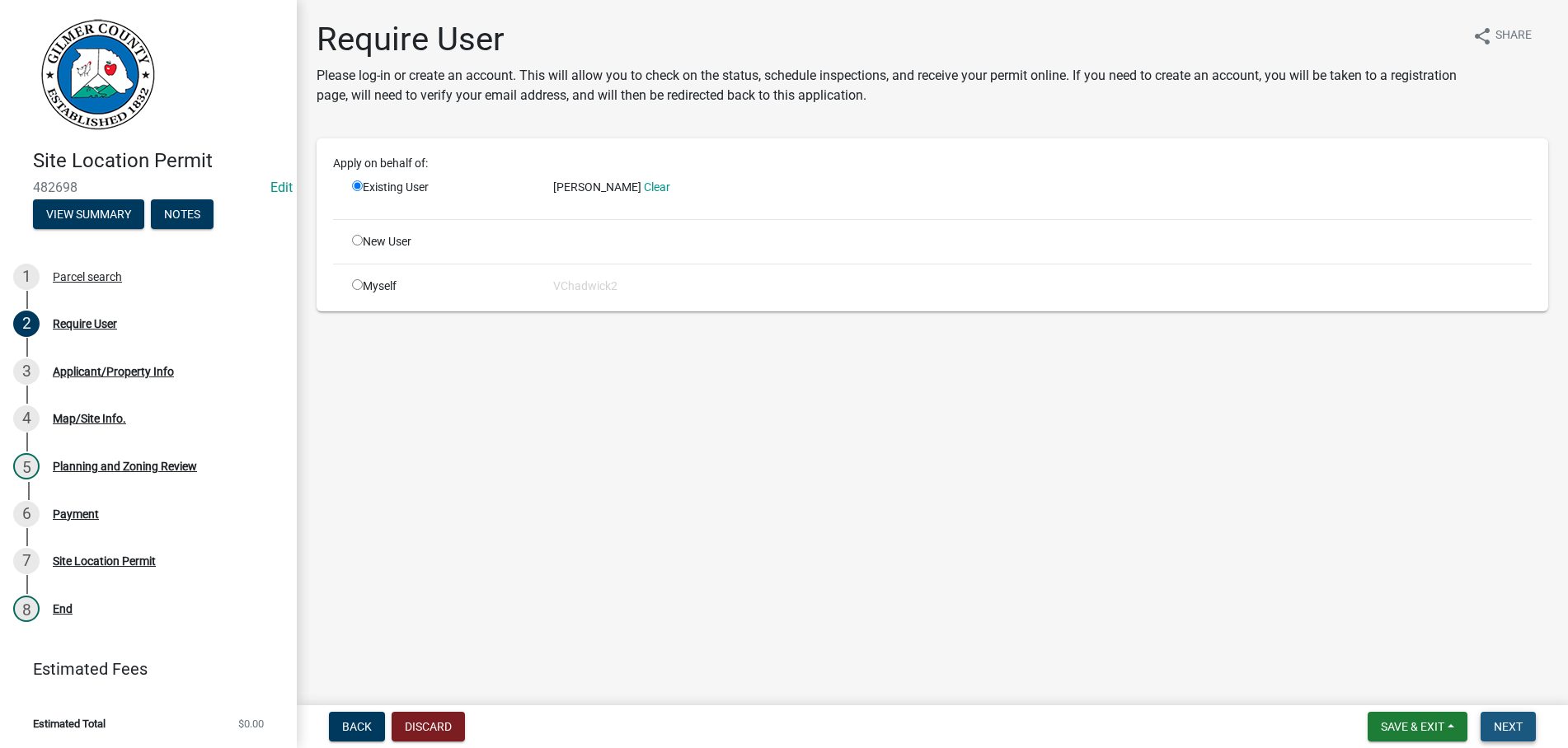
click at [1499, 725] on span "Next" at bounding box center [1508, 727] width 29 height 13
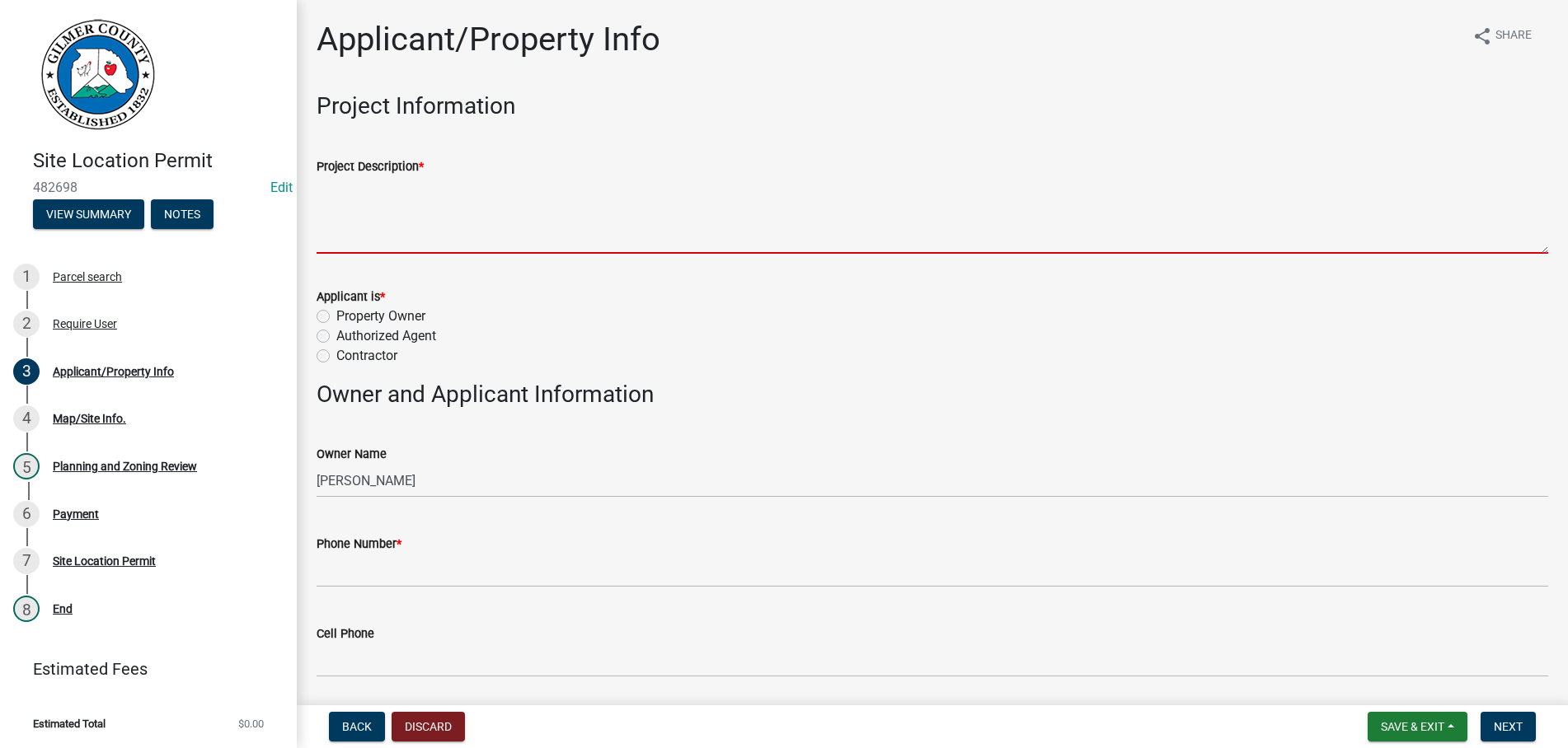
click at [557, 213] on textarea "Project Description *" at bounding box center [932, 215] width 1232 height 78
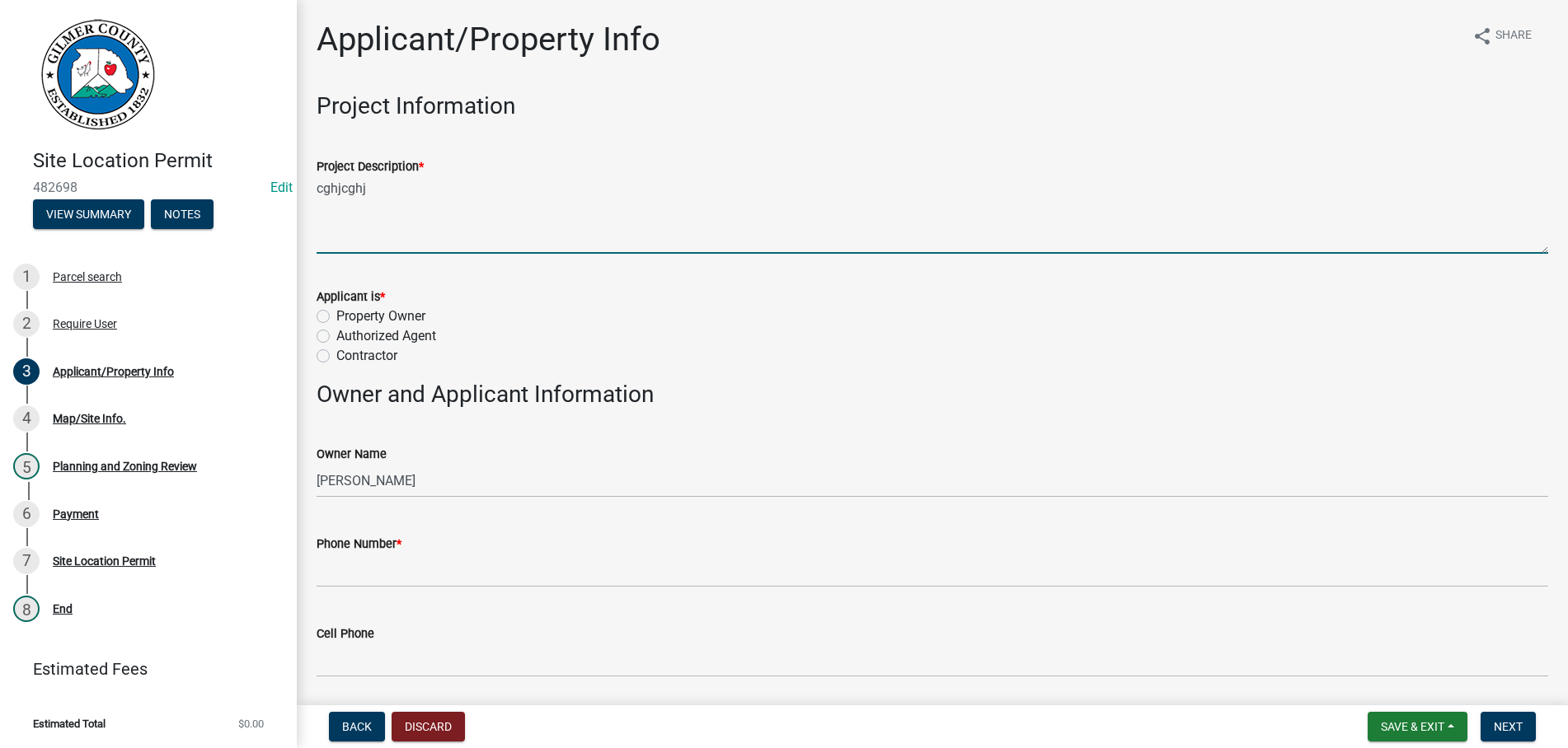
type textarea "cghjcghj"
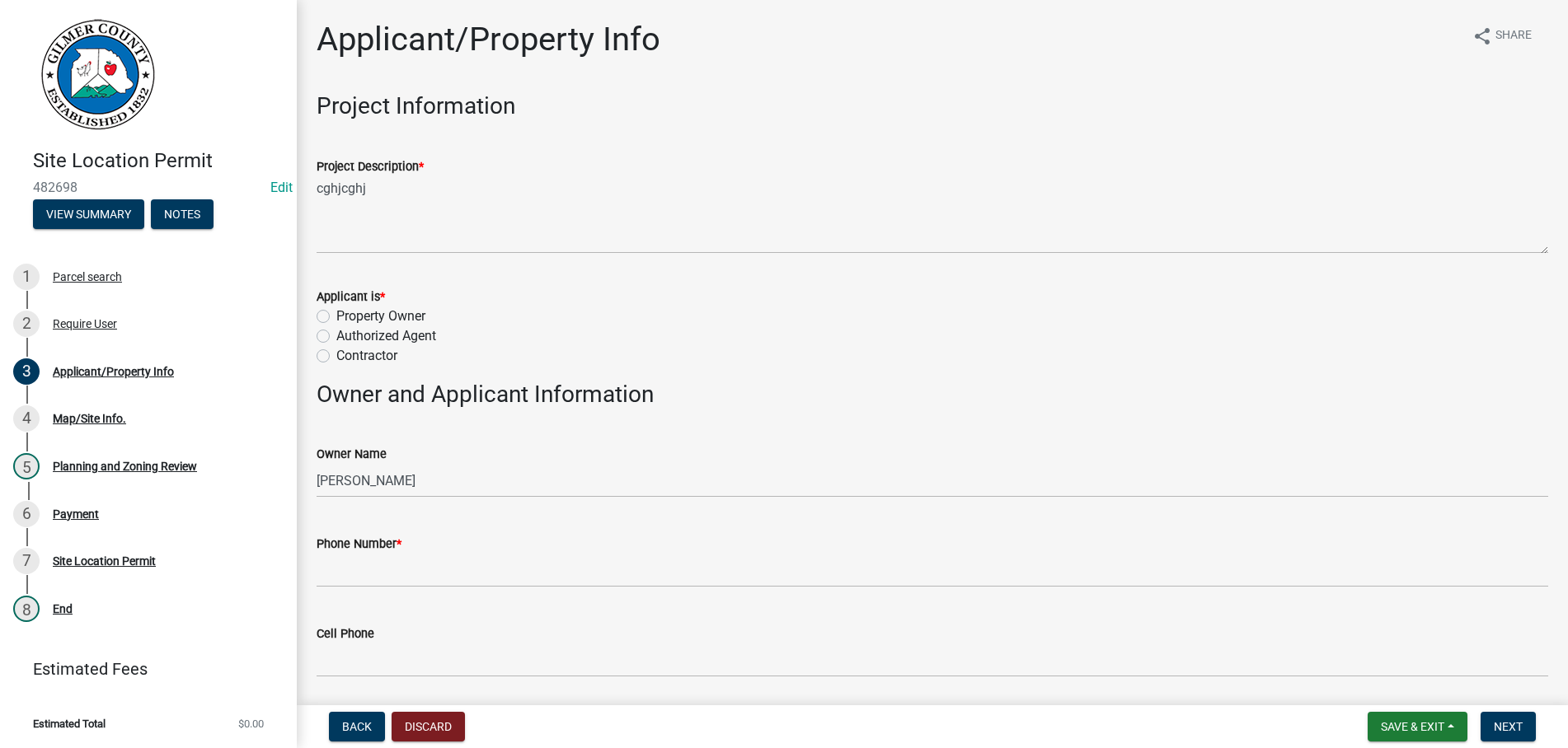
drag, startPoint x: 321, startPoint y: 318, endPoint x: 714, endPoint y: 495, distance: 431.0
click at [336, 319] on label "Property Owner" at bounding box center [380, 317] width 89 height 20
click at [336, 318] on input "Property Owner" at bounding box center [342, 312] width 11 height 11
radio input "true"
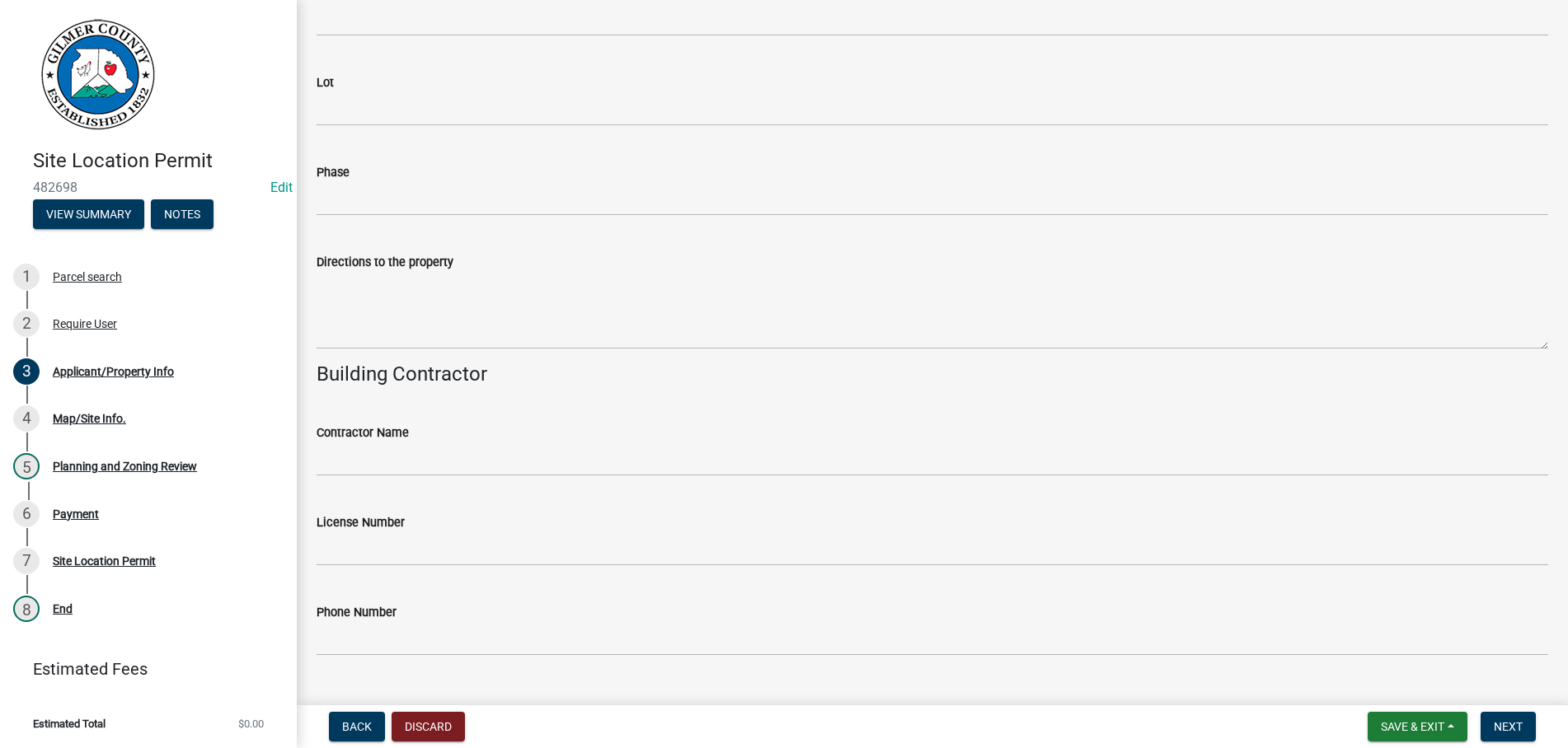
scroll to position [1525, 0]
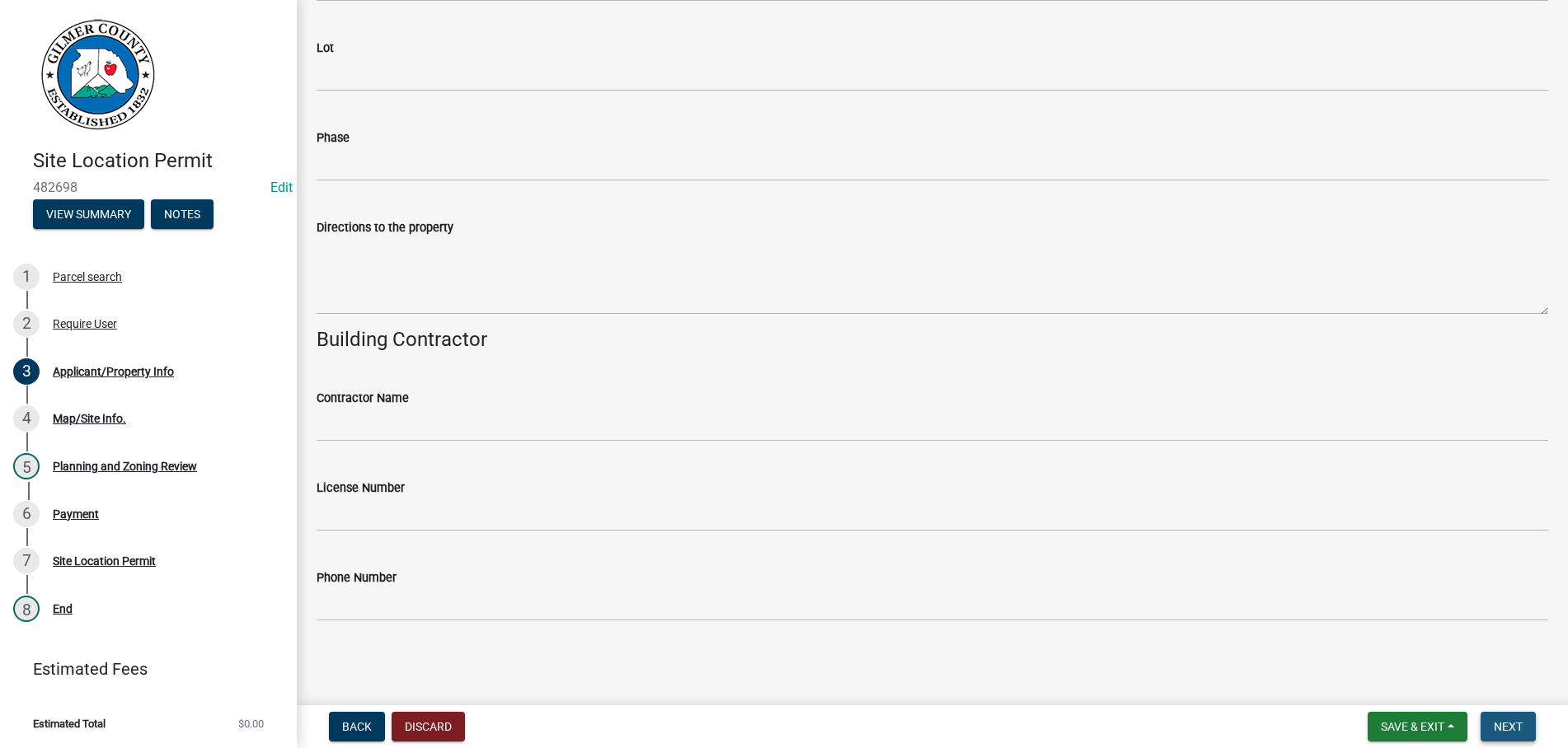
click at [1504, 717] on button "Next" at bounding box center [1508, 727] width 55 height 29
click at [1498, 719] on button "Next" at bounding box center [1508, 727] width 55 height 29
click at [1498, 721] on span "Next" at bounding box center [1508, 727] width 29 height 13
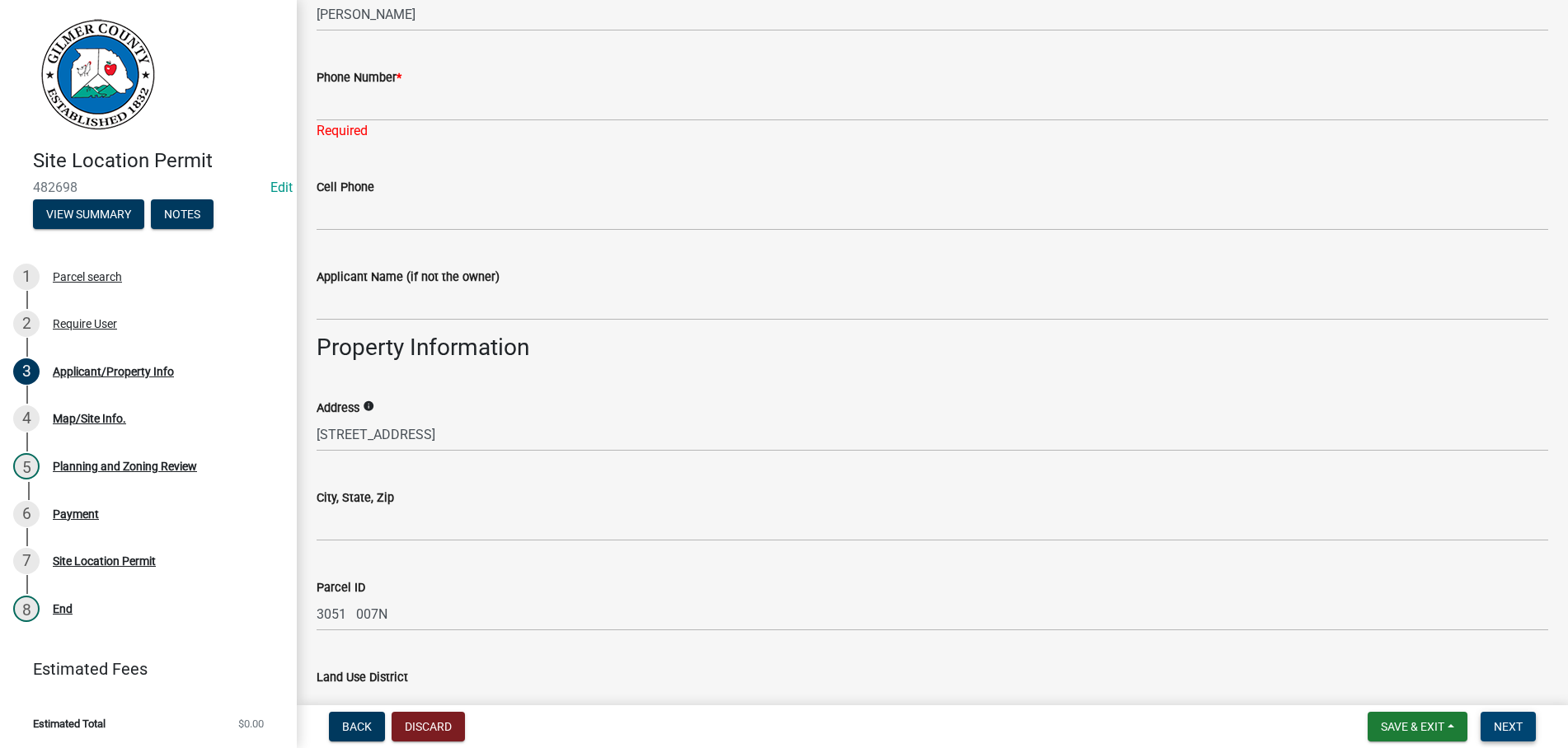
scroll to position [417, 0]
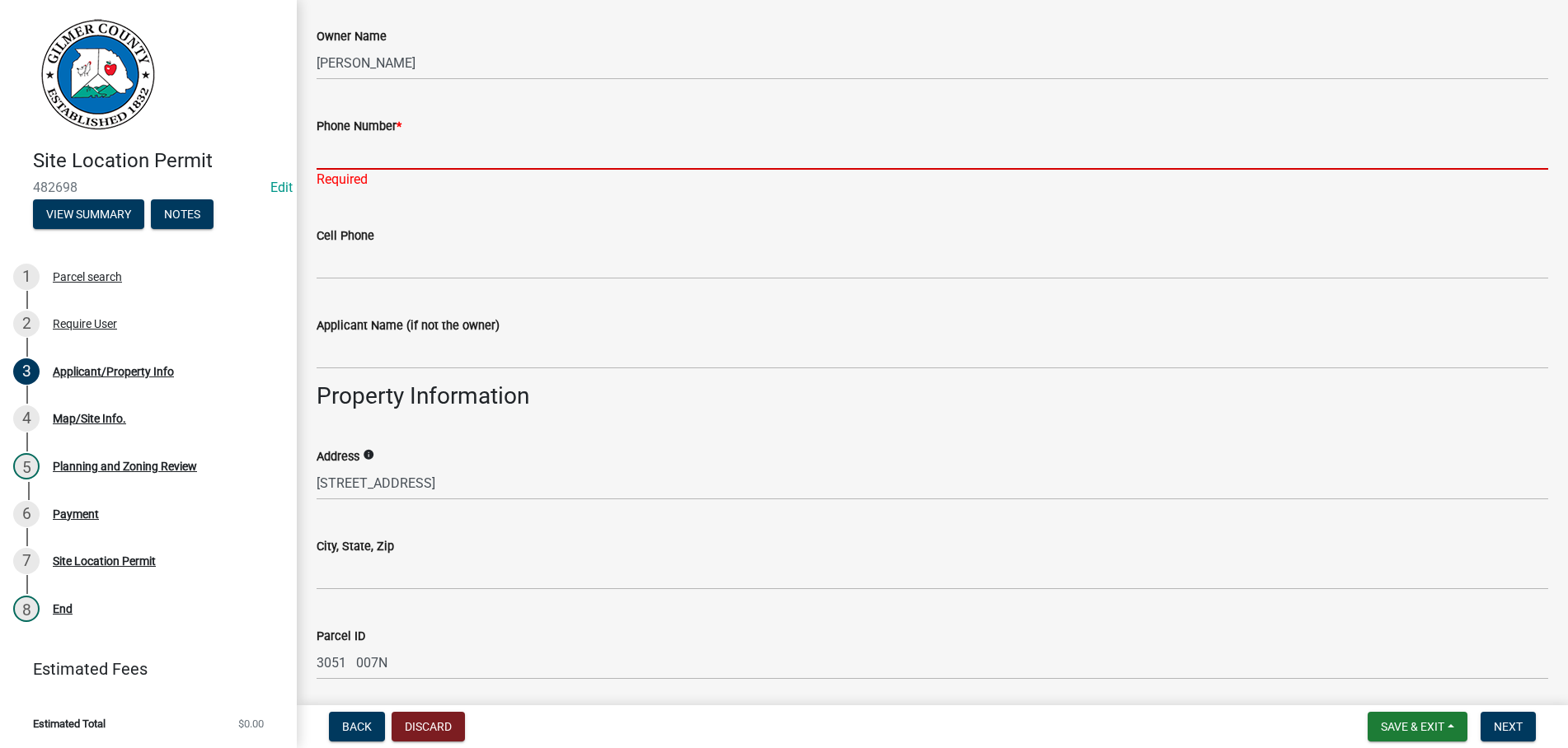
click at [430, 165] on input "Phone Number *" at bounding box center [932, 153] width 1232 height 34
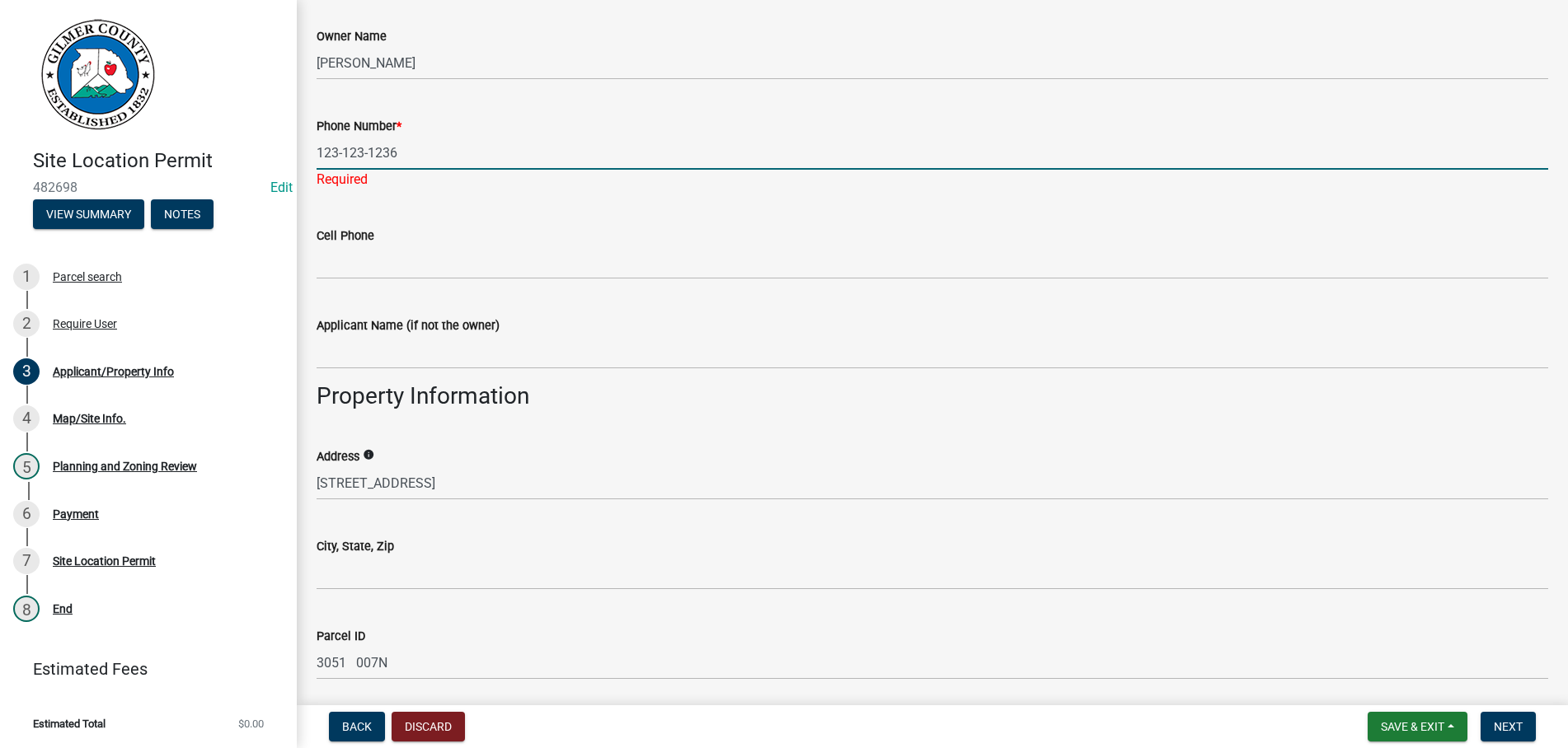
type input "123-123-1236"
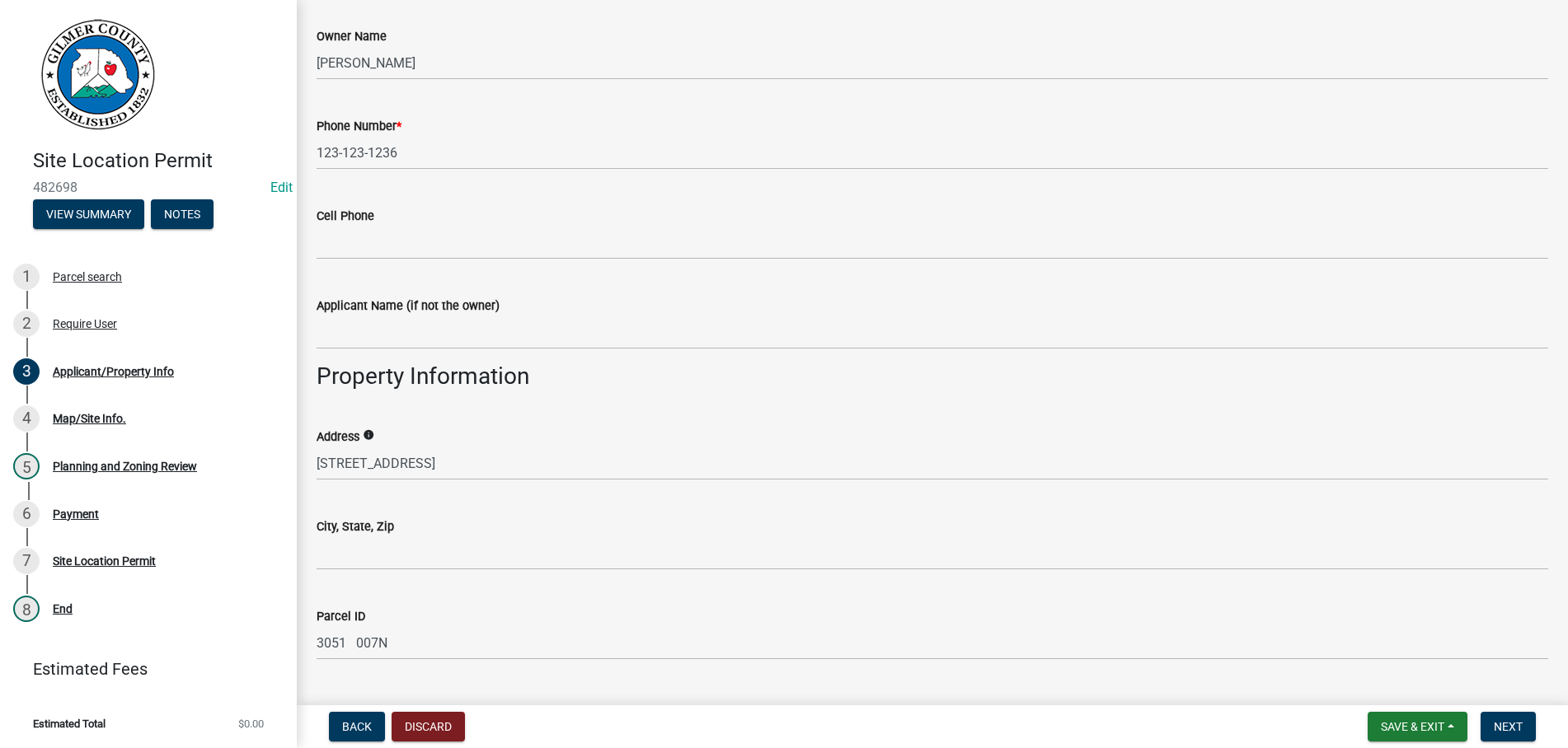
click at [463, 214] on div "Cell Phone" at bounding box center [932, 222] width 1232 height 77
click at [1491, 720] on button "Next" at bounding box center [1508, 727] width 55 height 29
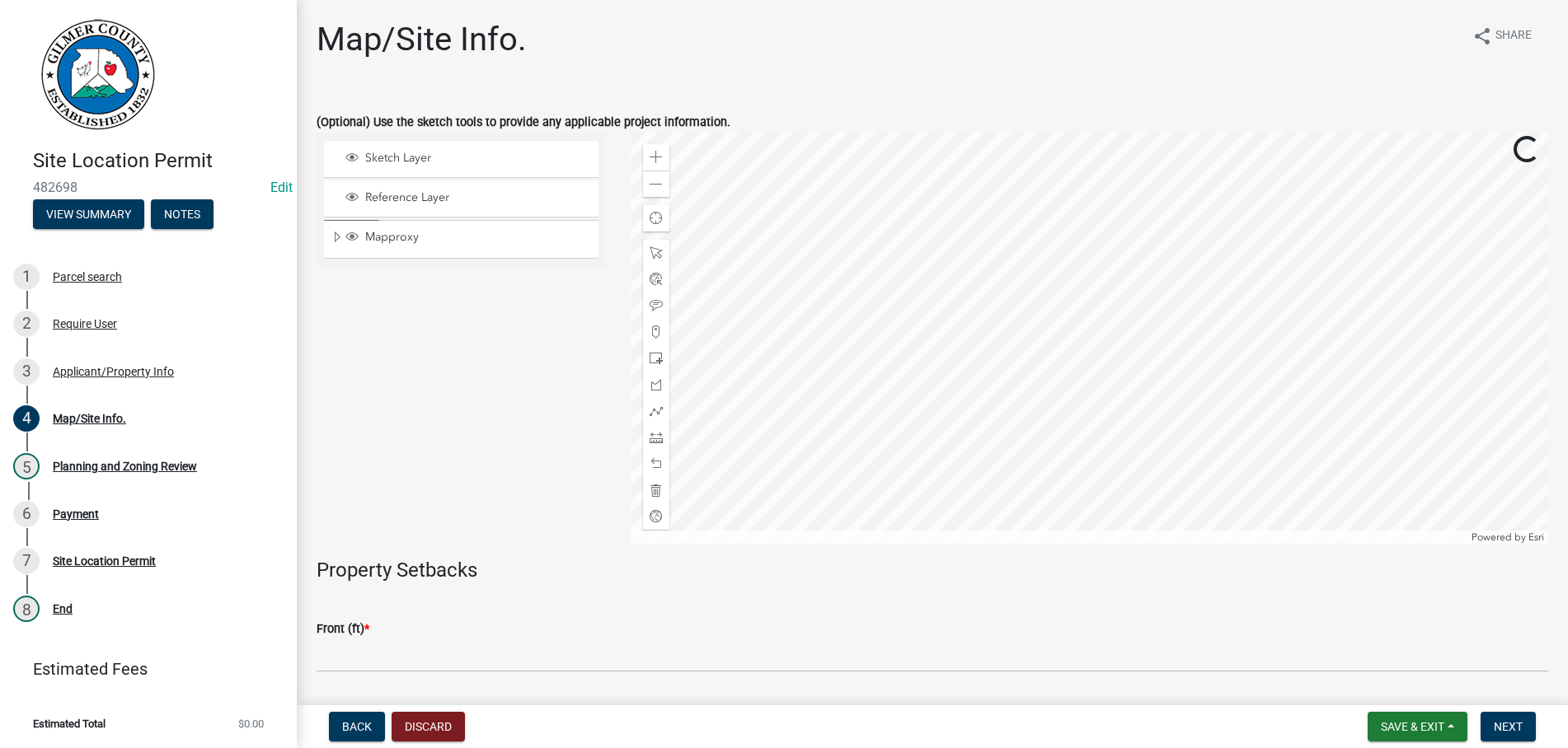
scroll to position [463, 0]
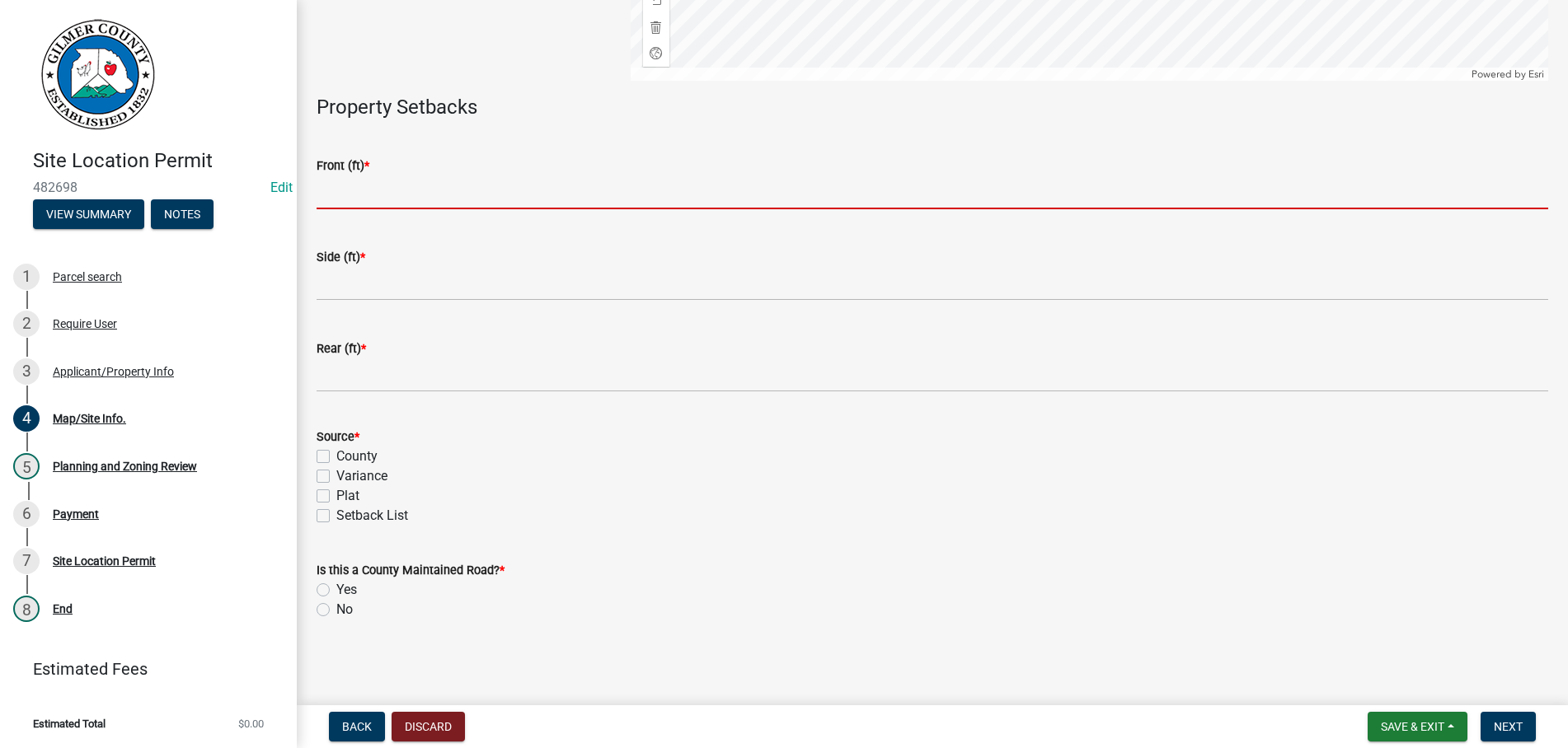
click at [378, 184] on input "text" at bounding box center [932, 192] width 1232 height 34
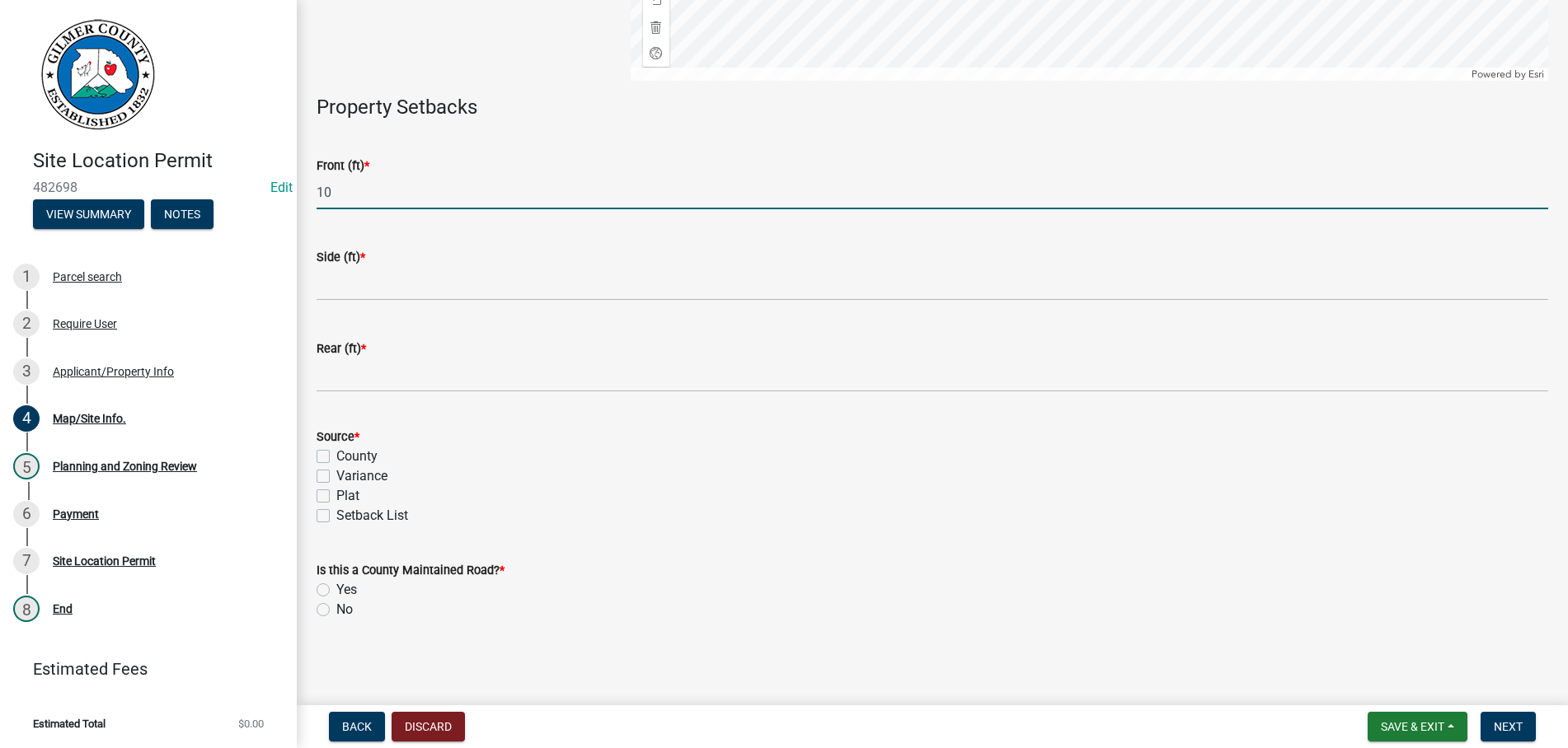
type input "10"
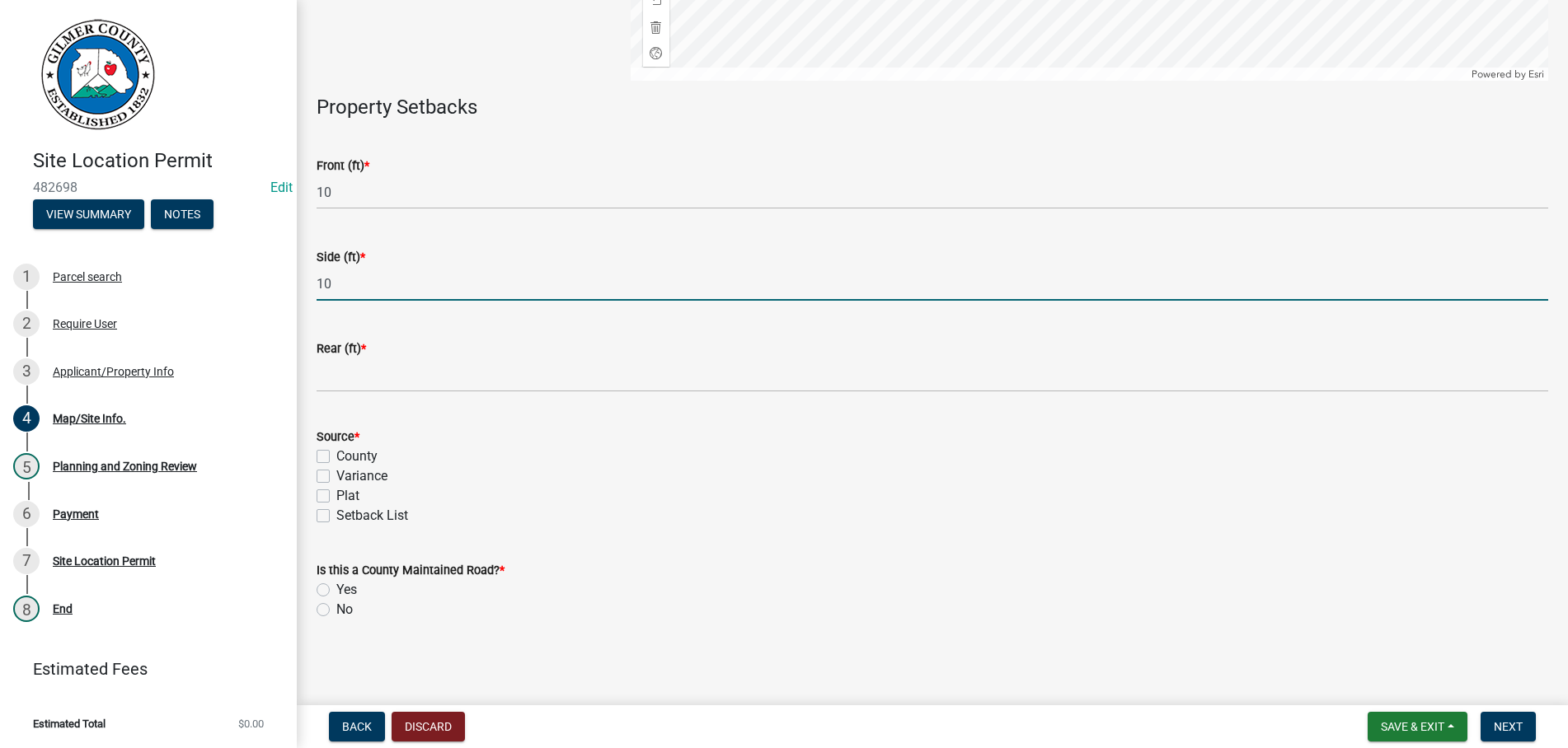
type input "10"
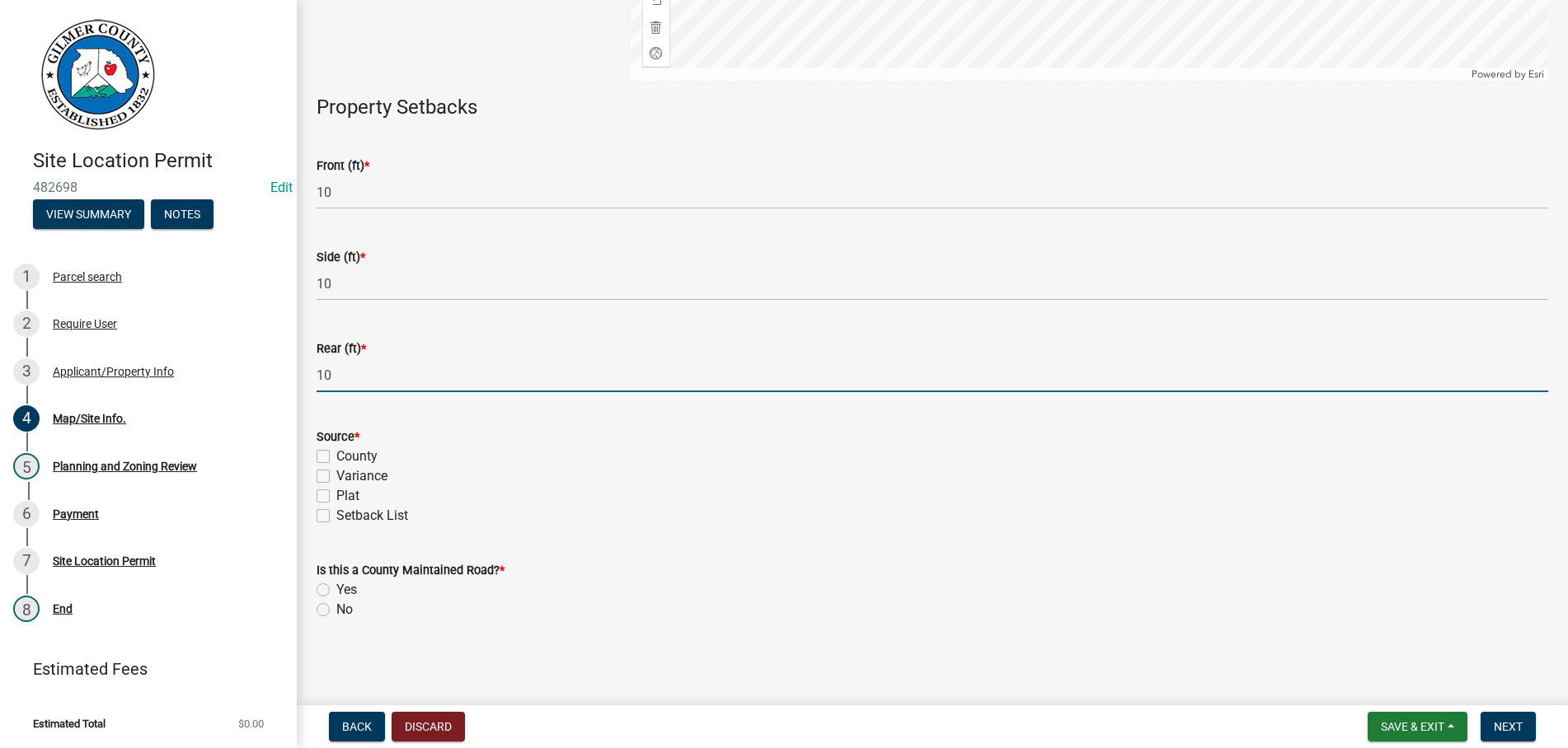
type input "10"
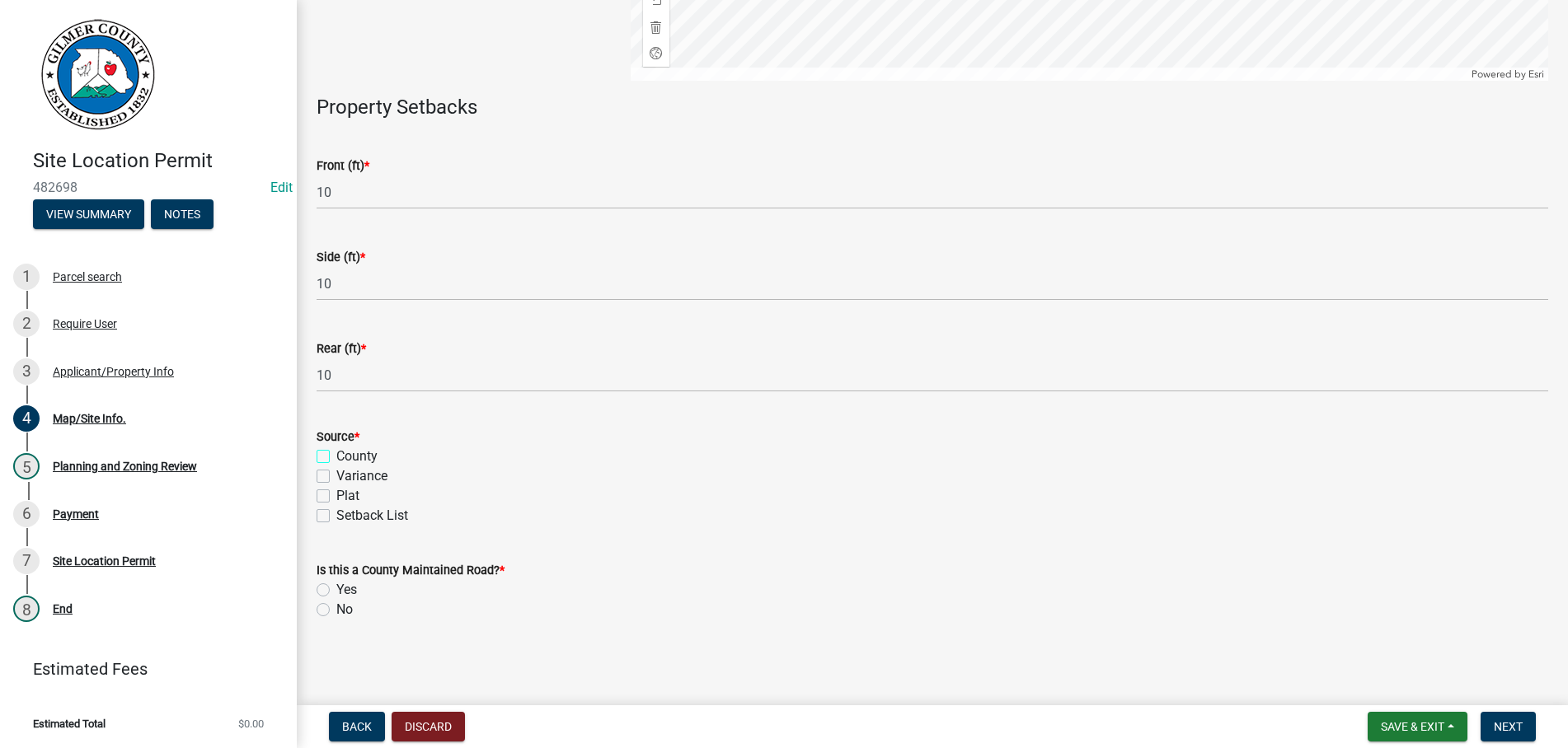
click at [336, 447] on input "County" at bounding box center [342, 452] width 11 height 11
checkbox input "true"
checkbox input "false"
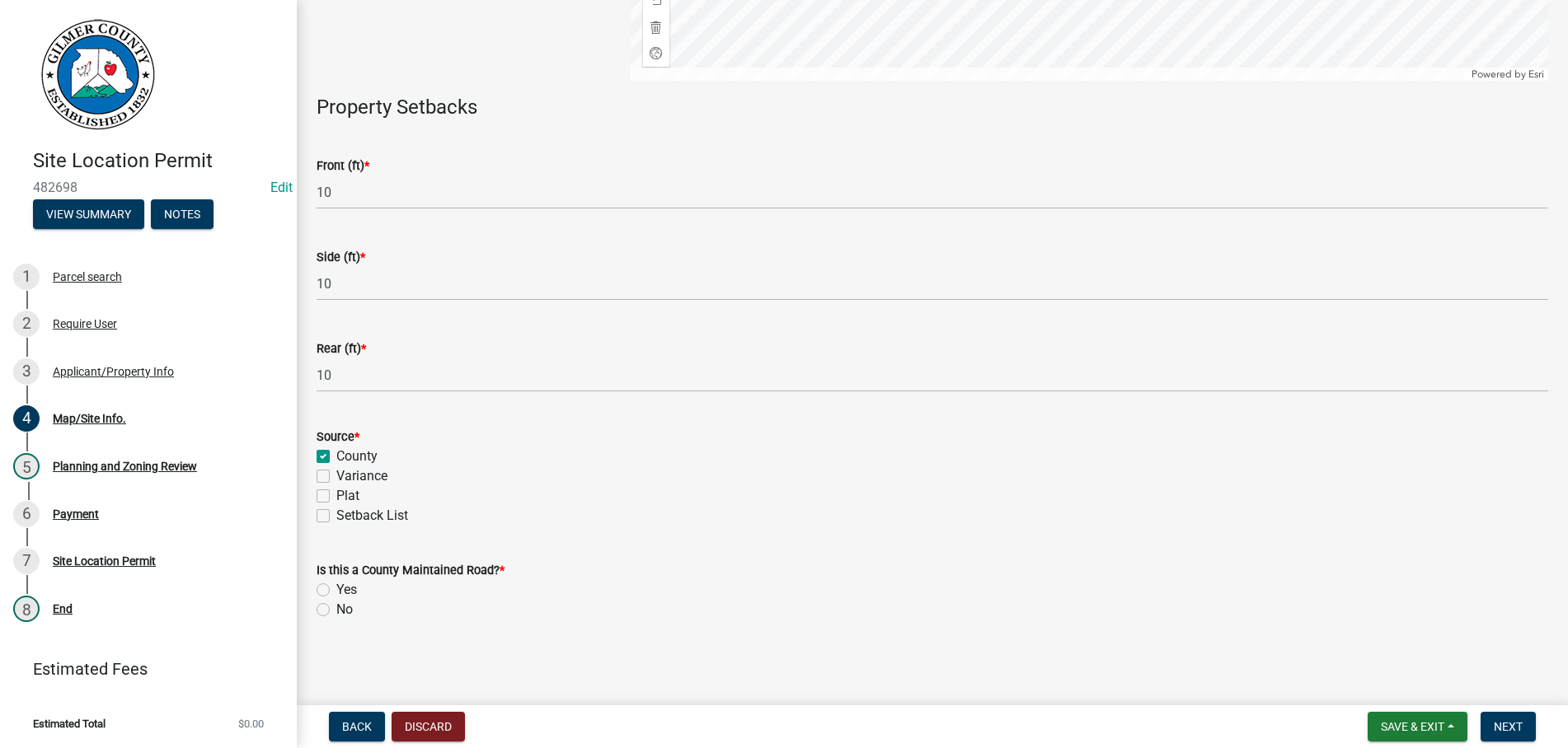
drag, startPoint x: 324, startPoint y: 596, endPoint x: 388, endPoint y: 580, distance: 66.0
click at [336, 594] on label "Yes" at bounding box center [346, 591] width 21 height 20
click at [336, 591] on input "Yes" at bounding box center [342, 586] width 11 height 11
radio input "true"
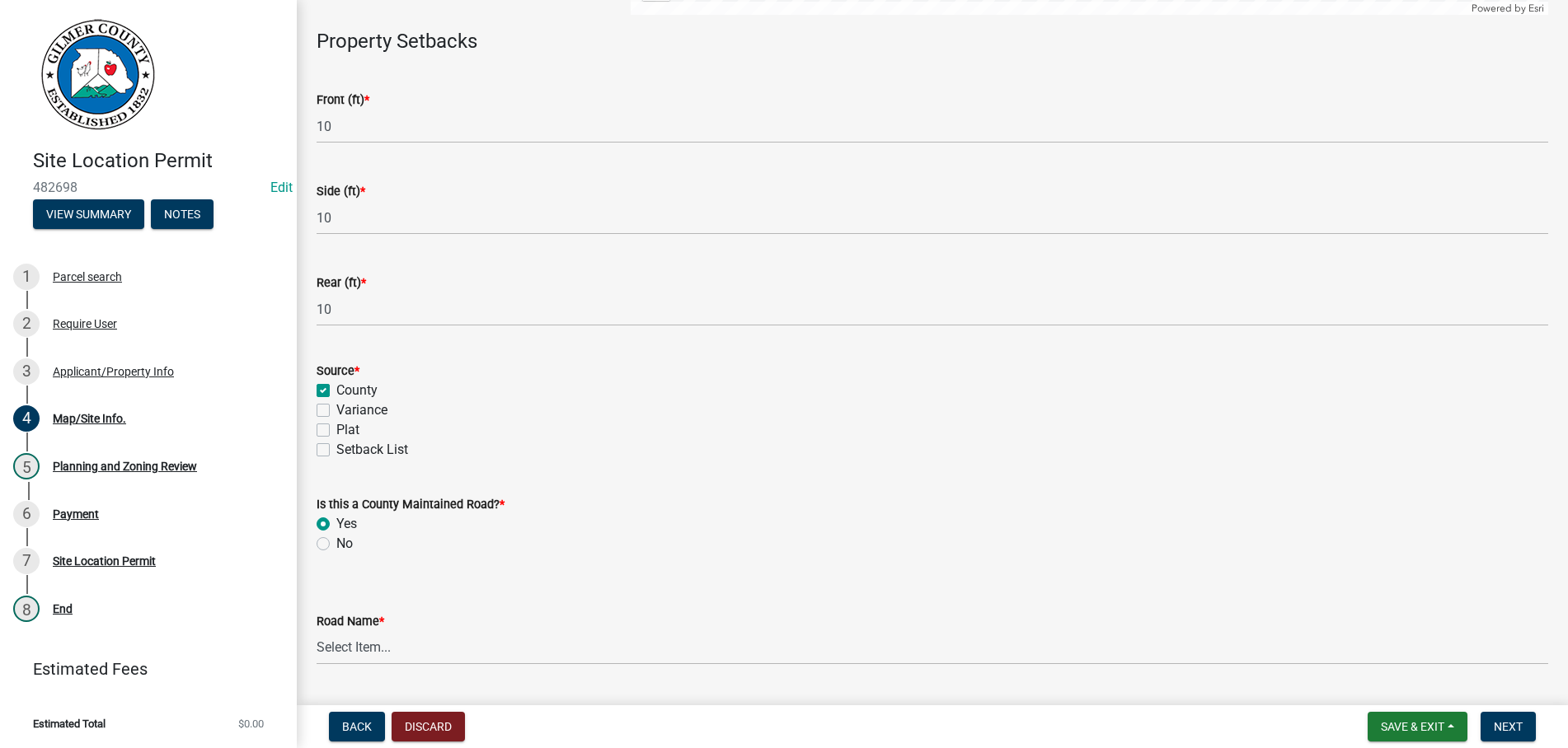
scroll to position [574, 0]
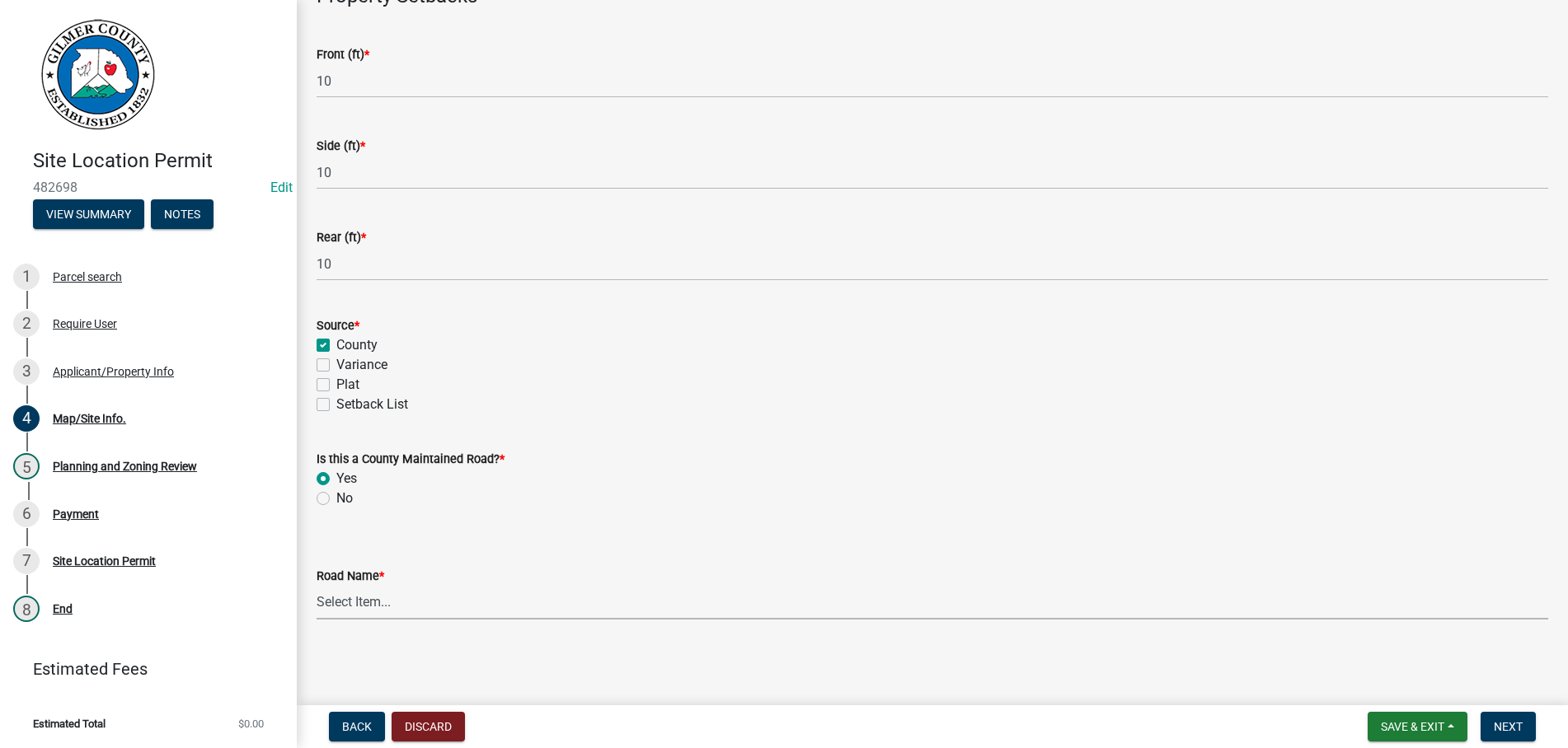
click at [317, 586] on select "Select Item... Aaron Road Abbot Court Abbot Top Road Abbott Mill Road Acorn Lan…" at bounding box center [932, 602] width 1232 height 34
click option "Banks Road" at bounding box center [0, 0] width 0 height 0
select select "f0e4fed0-e0ac-4ee8-890d-d70b34c49648"
click at [423, 721] on button "Discard" at bounding box center [429, 727] width 73 height 29
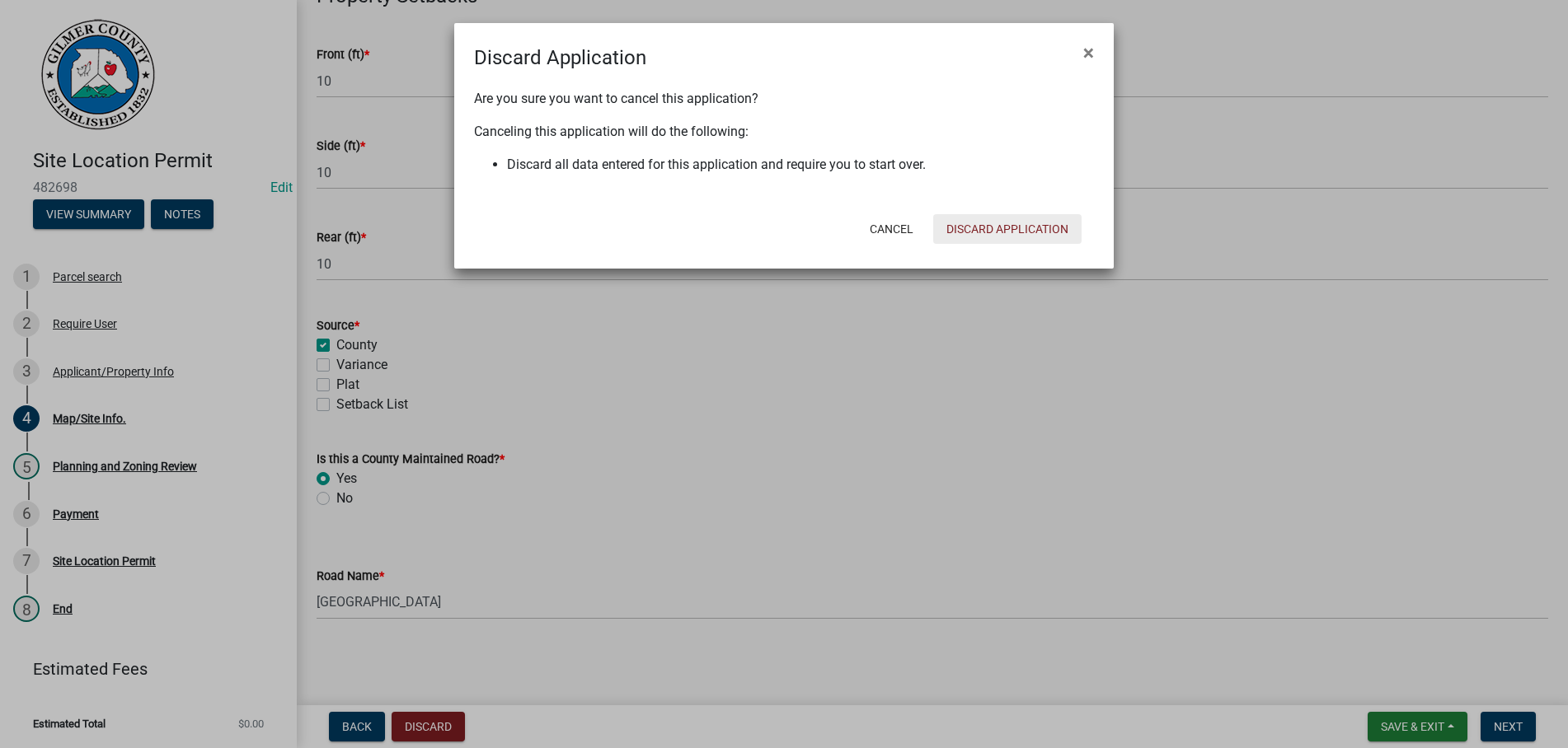
click at [1055, 235] on button "Discard Application" at bounding box center [1007, 229] width 148 height 29
